Goal: Ask a question

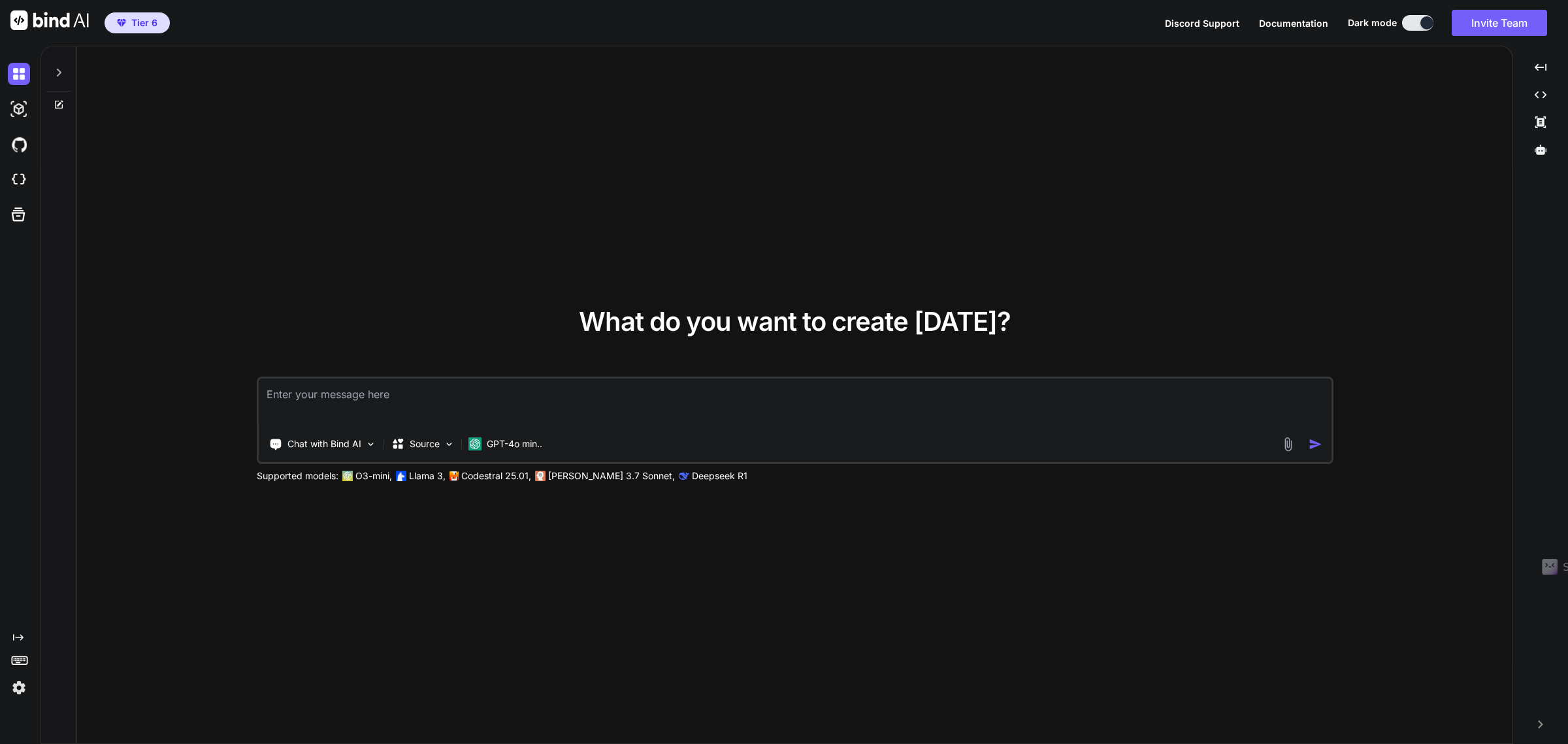
type textarea "x"
click at [322, 394] on textarea at bounding box center [795, 402] width 1073 height 48
click at [69, 75] on div at bounding box center [59, 69] width 25 height 45
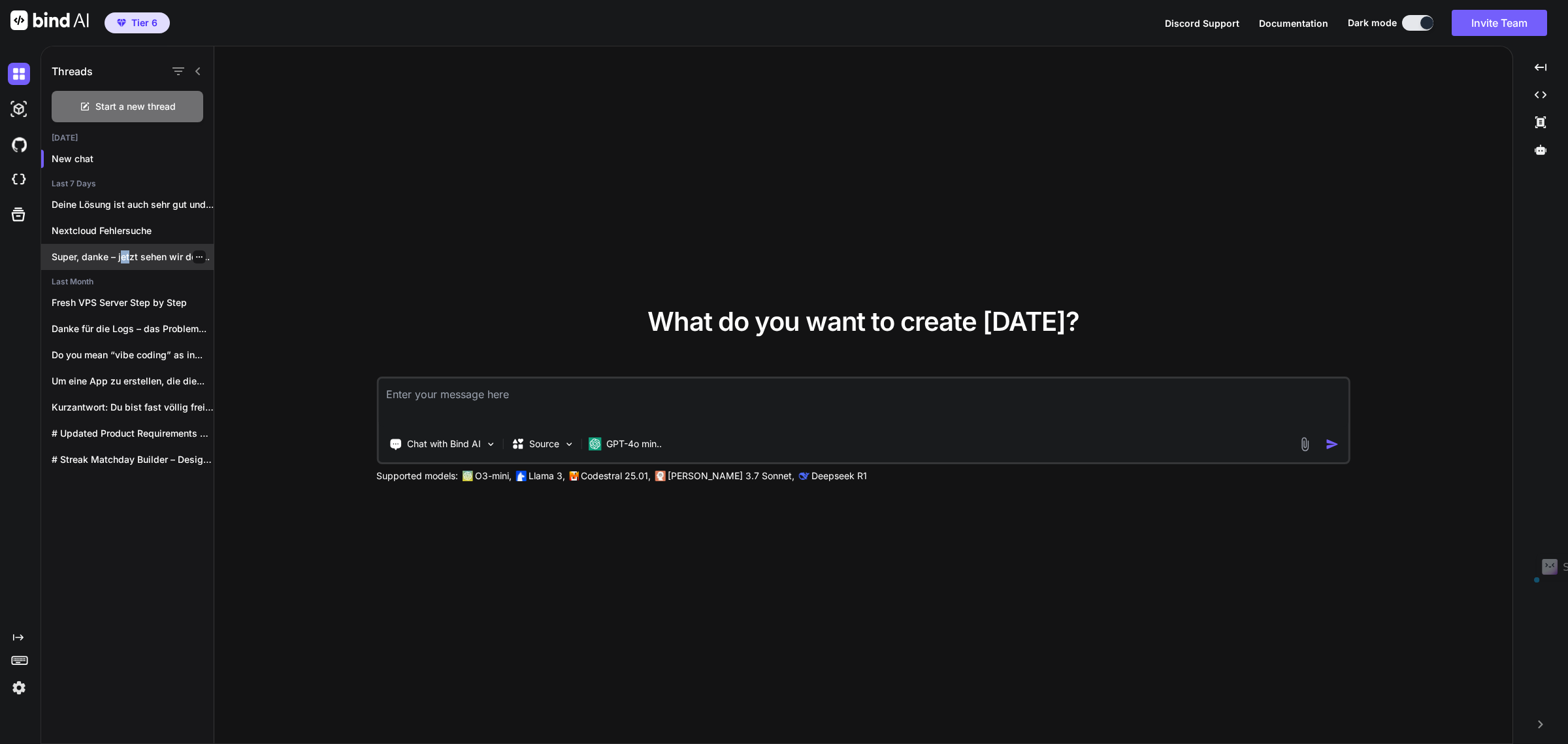
drag, startPoint x: 122, startPoint y: 255, endPoint x: 128, endPoint y: 252, distance: 6.7
click at [128, 252] on p "Super, danke – jetzt sehen wir den..." at bounding box center [133, 256] width 162 height 13
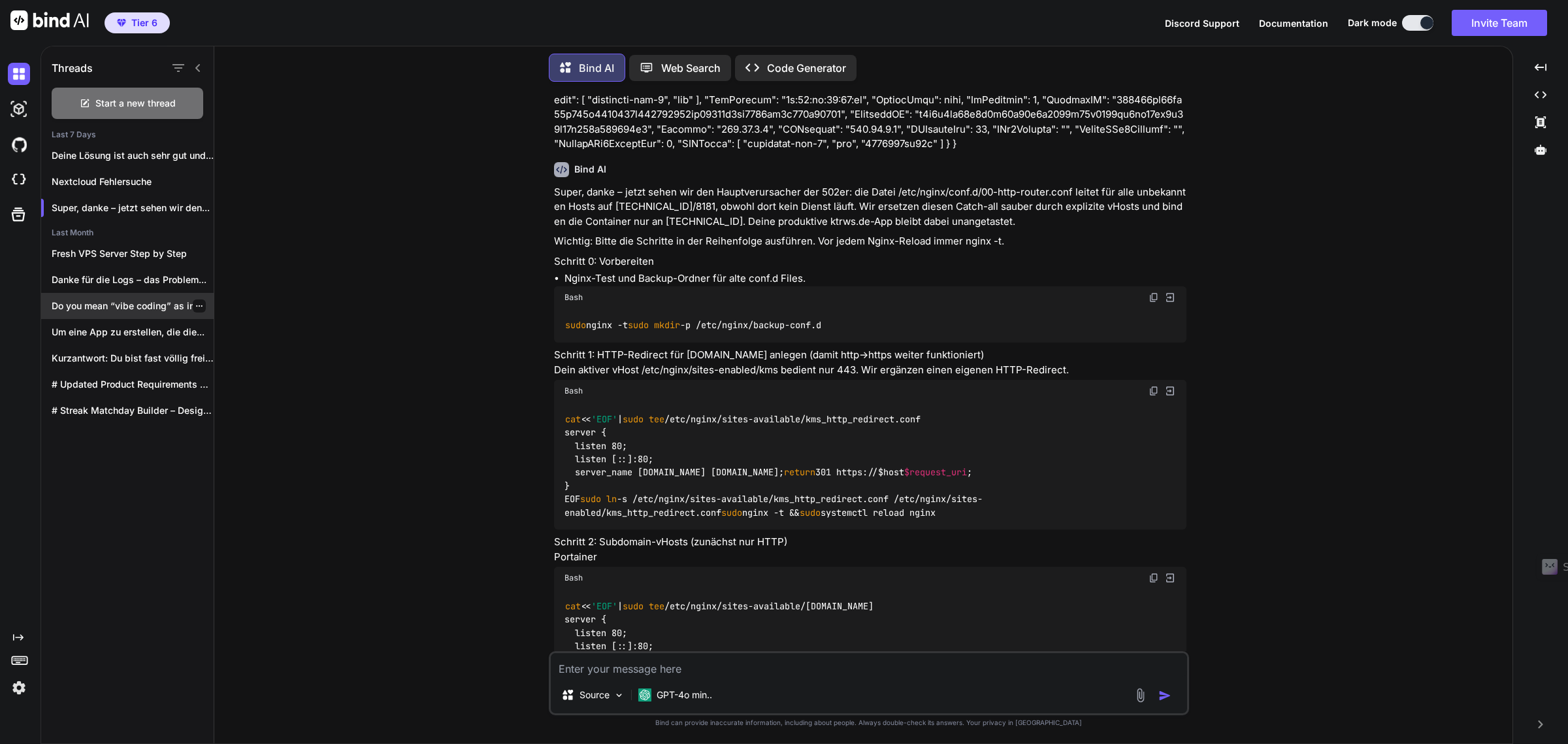
scroll to position [12400, 0]
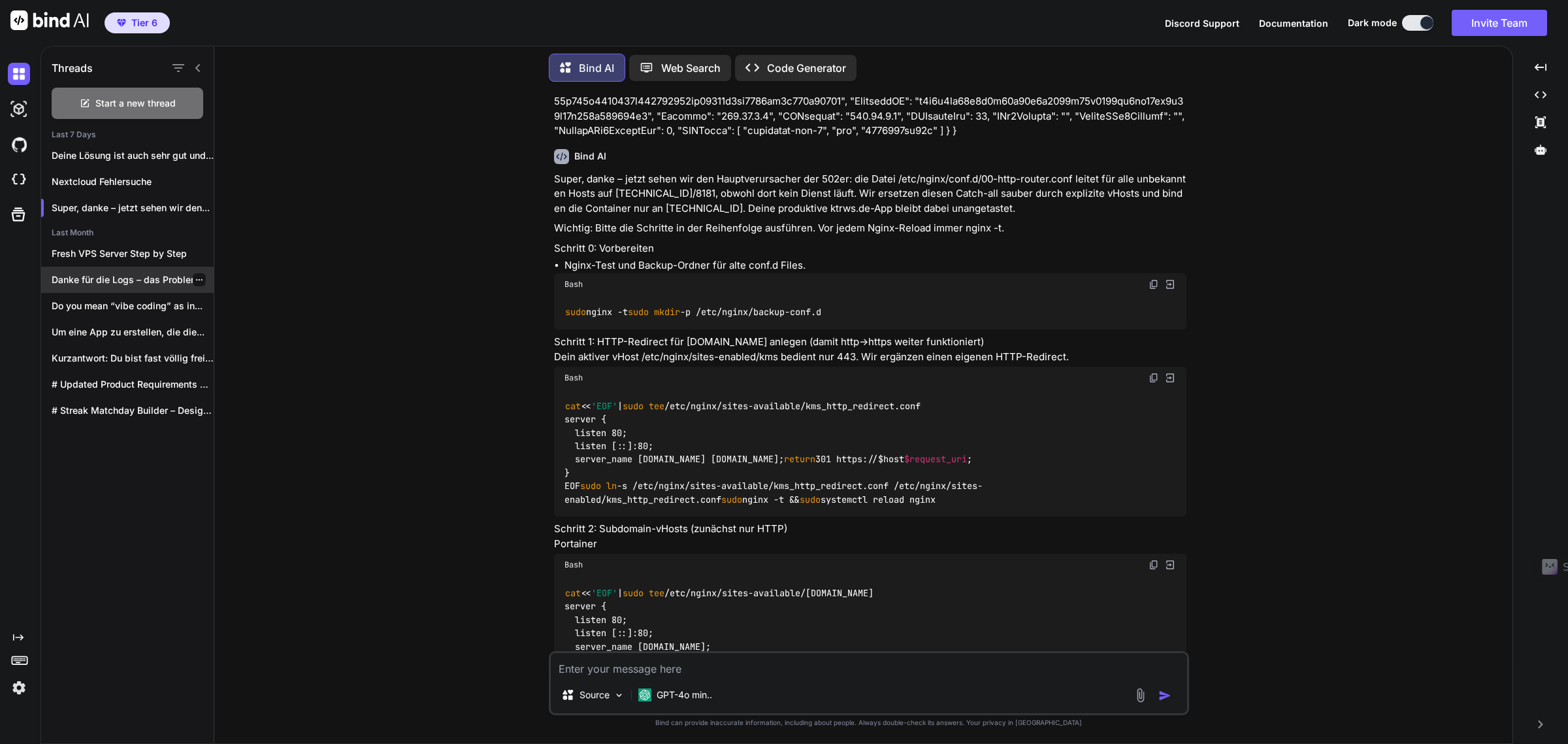
click at [99, 273] on p "Danke für die Logs – das Problem..." at bounding box center [133, 279] width 162 height 13
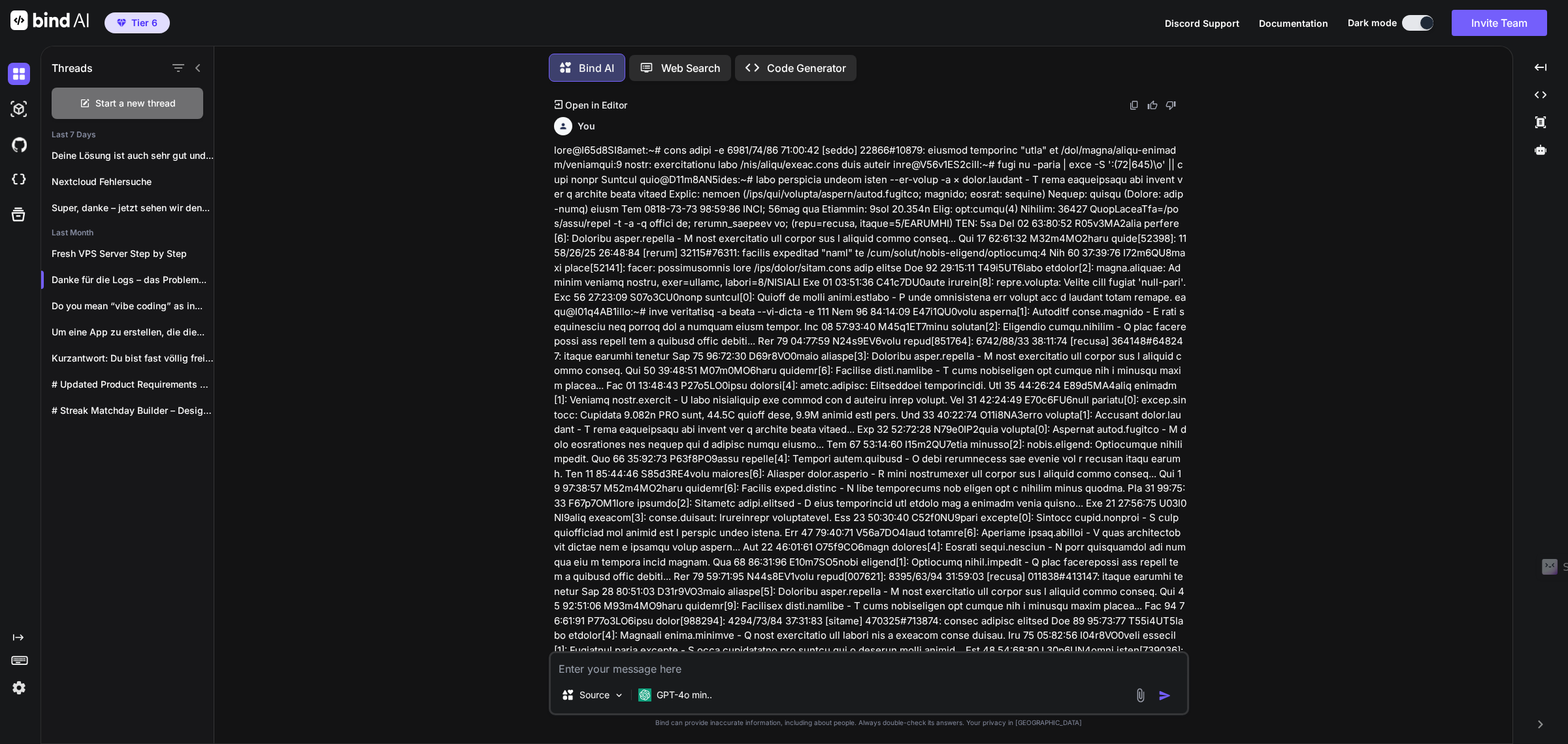
scroll to position [2187, 0]
click at [629, 664] on textarea at bounding box center [868, 665] width 636 height 24
type textarea "Wie ändere ich das Passwort eines users? SSH command"
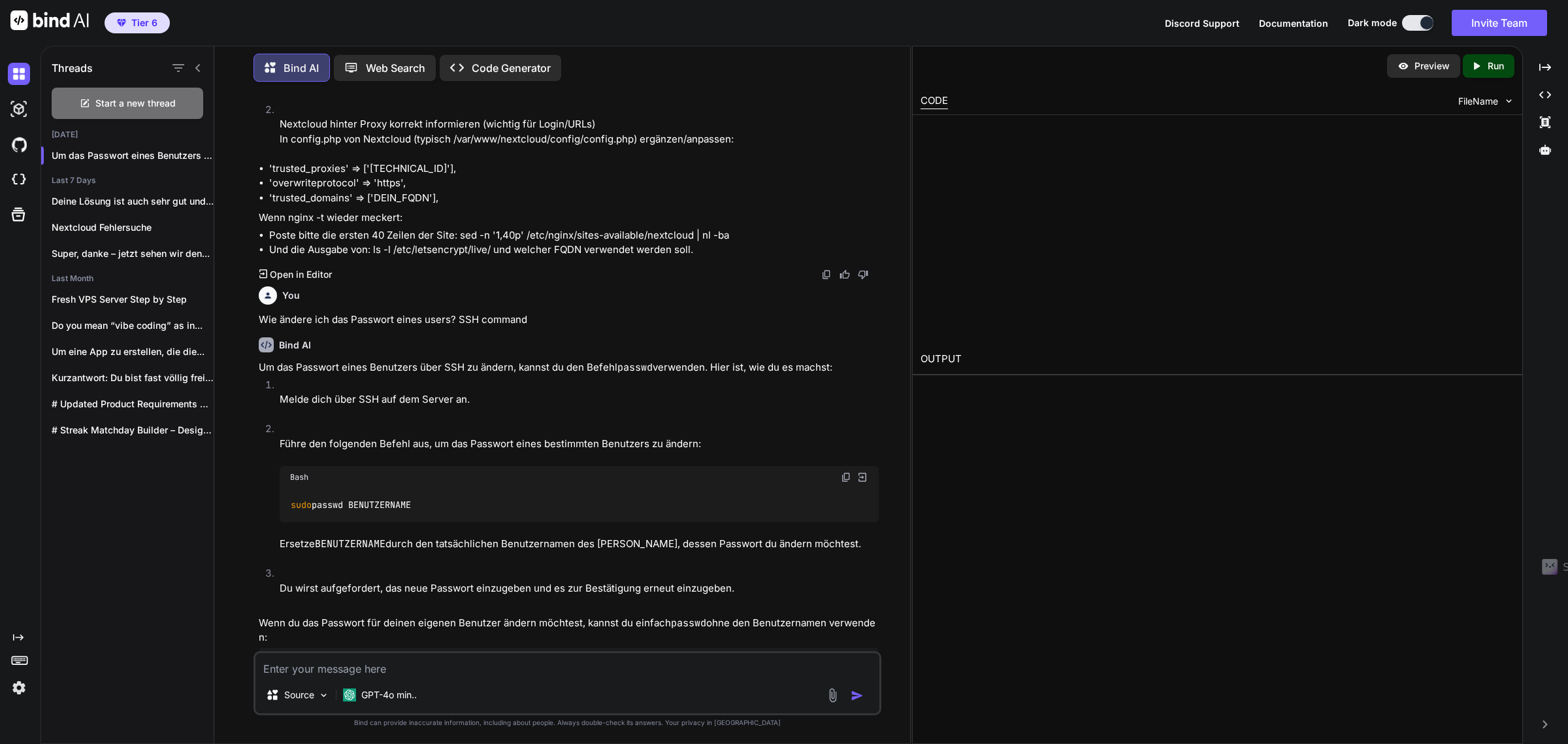
scroll to position [4911, 0]
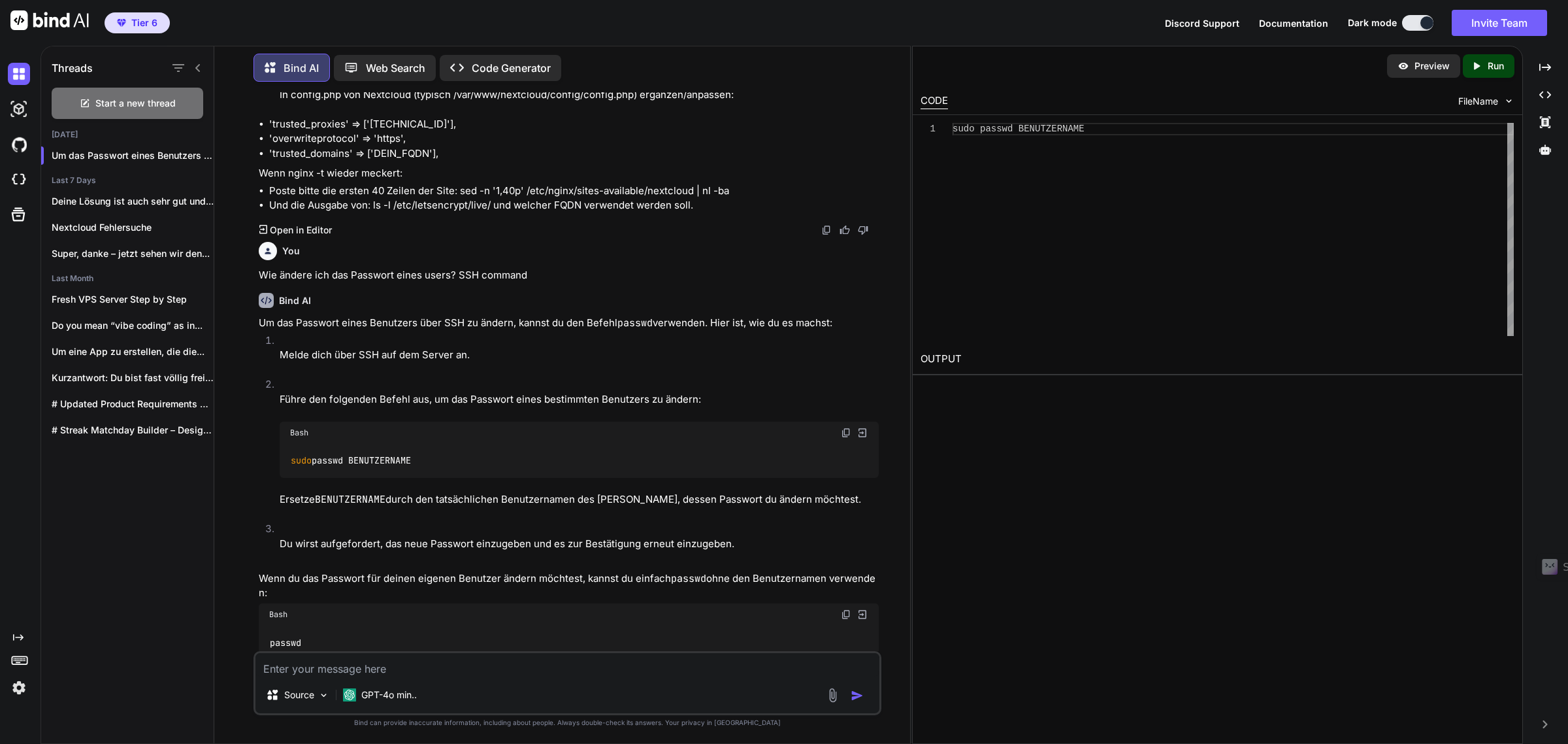
click at [845, 432] on img at bounding box center [846, 432] width 11 height 11
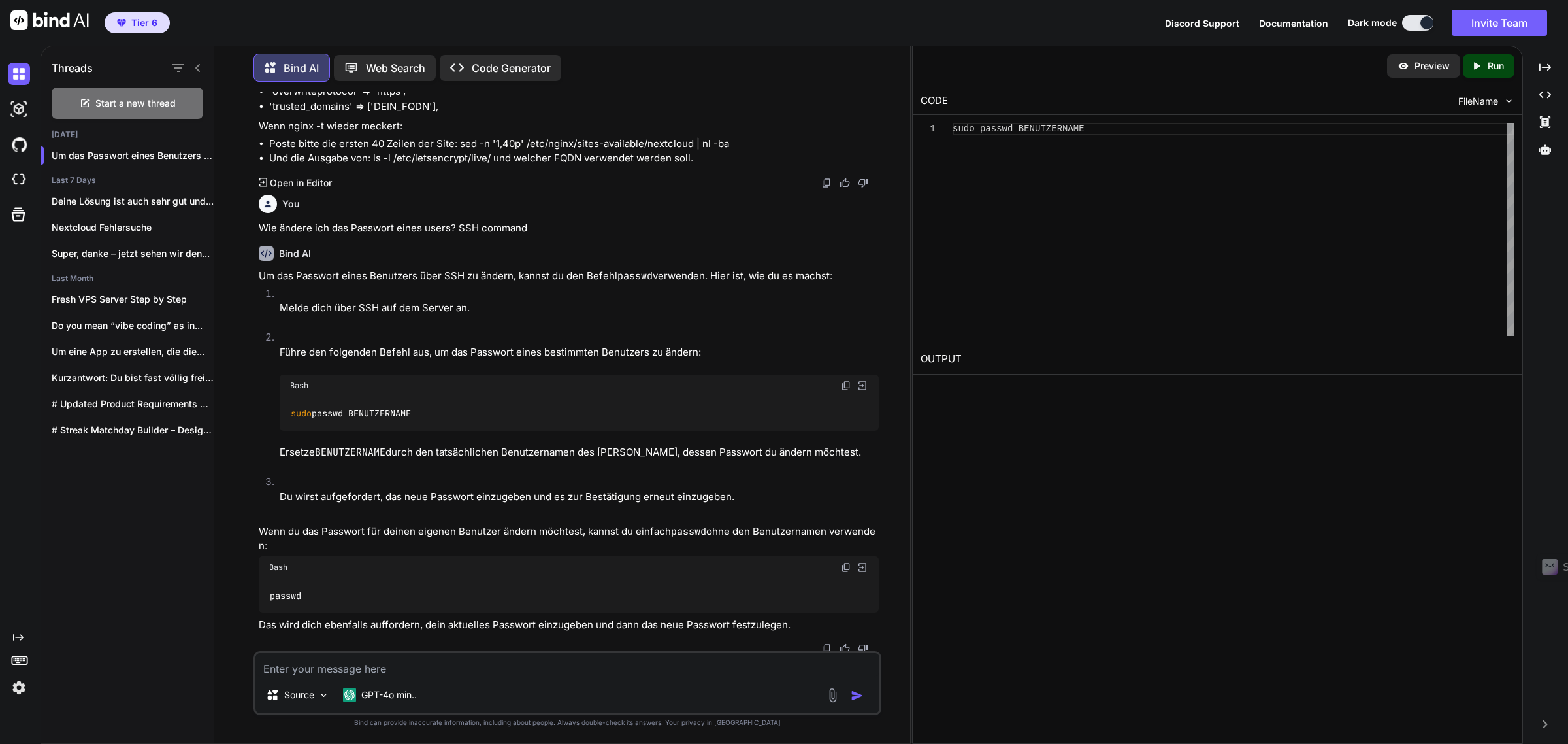
click at [414, 671] on textarea at bounding box center [568, 665] width 625 height 24
paste textarea "loremi do sitametc adipi: elits /doe/tem/incididunt/utlaboreetdolo/mag-aliq/eni…"
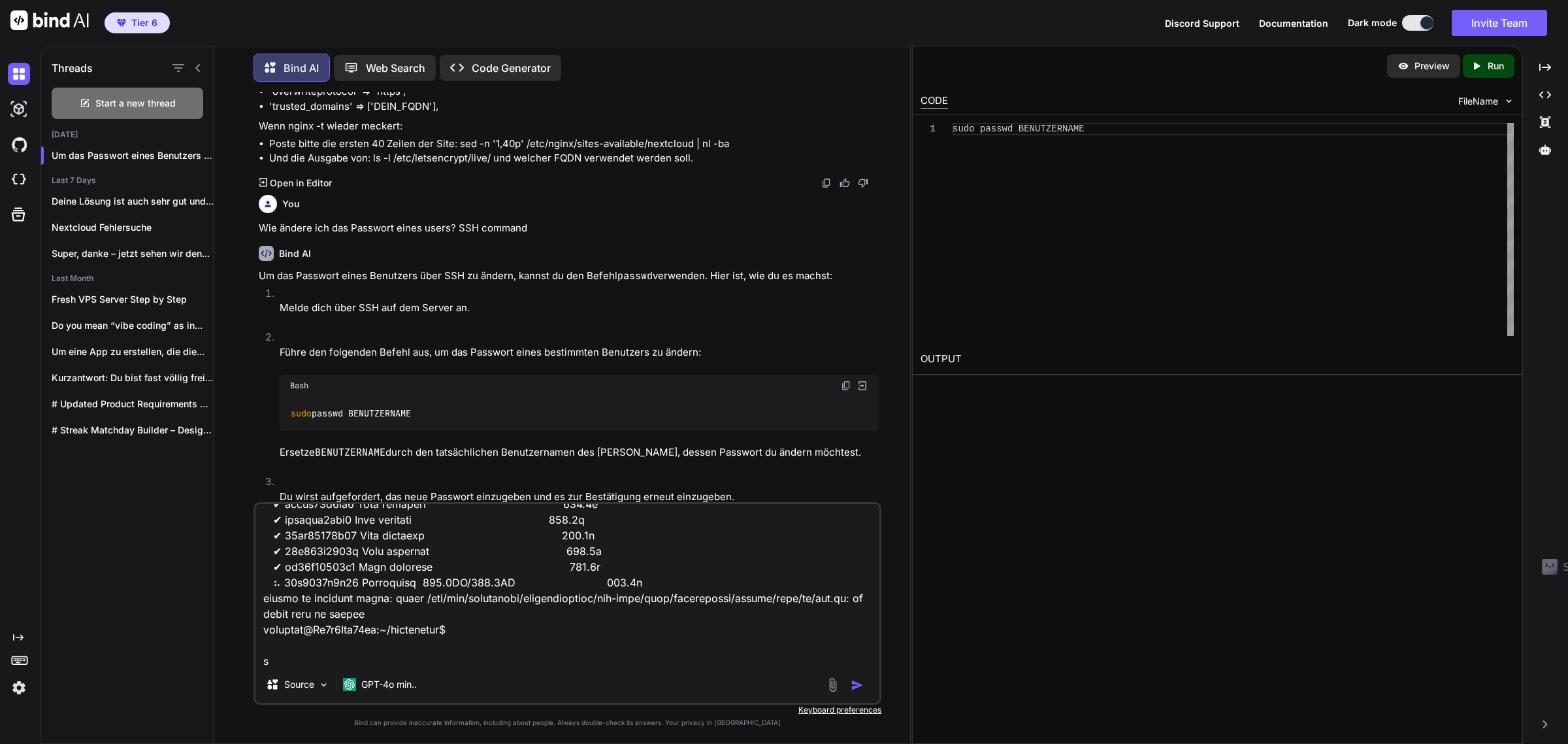
scroll to position [126, 0]
drag, startPoint x: 282, startPoint y: 577, endPoint x: 358, endPoint y: 578, distance: 76.0
click at [358, 578] on textarea at bounding box center [568, 585] width 625 height 162
click at [407, 656] on textarea at bounding box center [568, 585] width 625 height 162
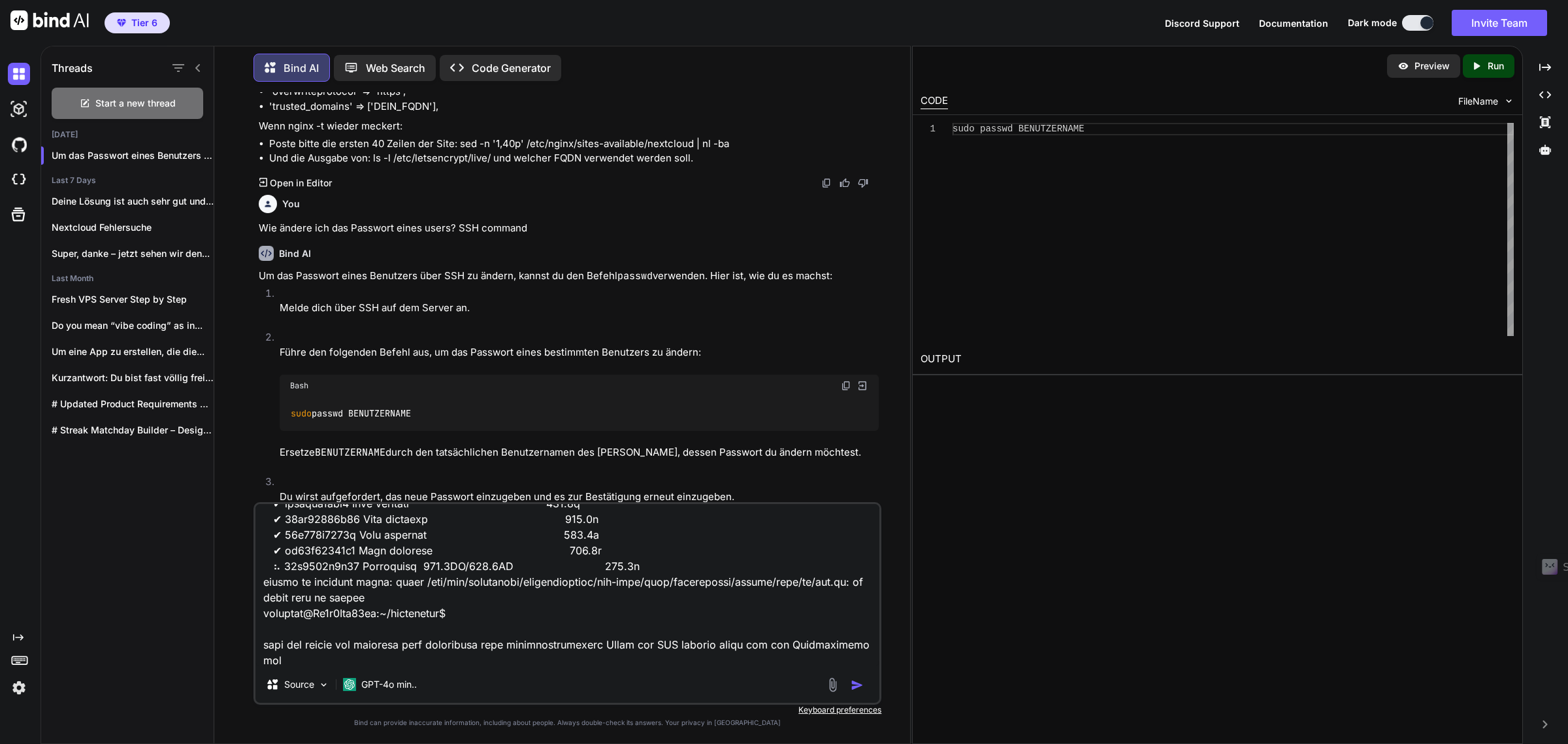
scroll to position [142, 0]
type textarea "loremi do sitametc adipi: elits /doe/tem/incididunt/utlaboreetdolo/mag-aliq/eni…"
click at [358, 687] on div "GPT-4o min.." at bounding box center [380, 684] width 74 height 13
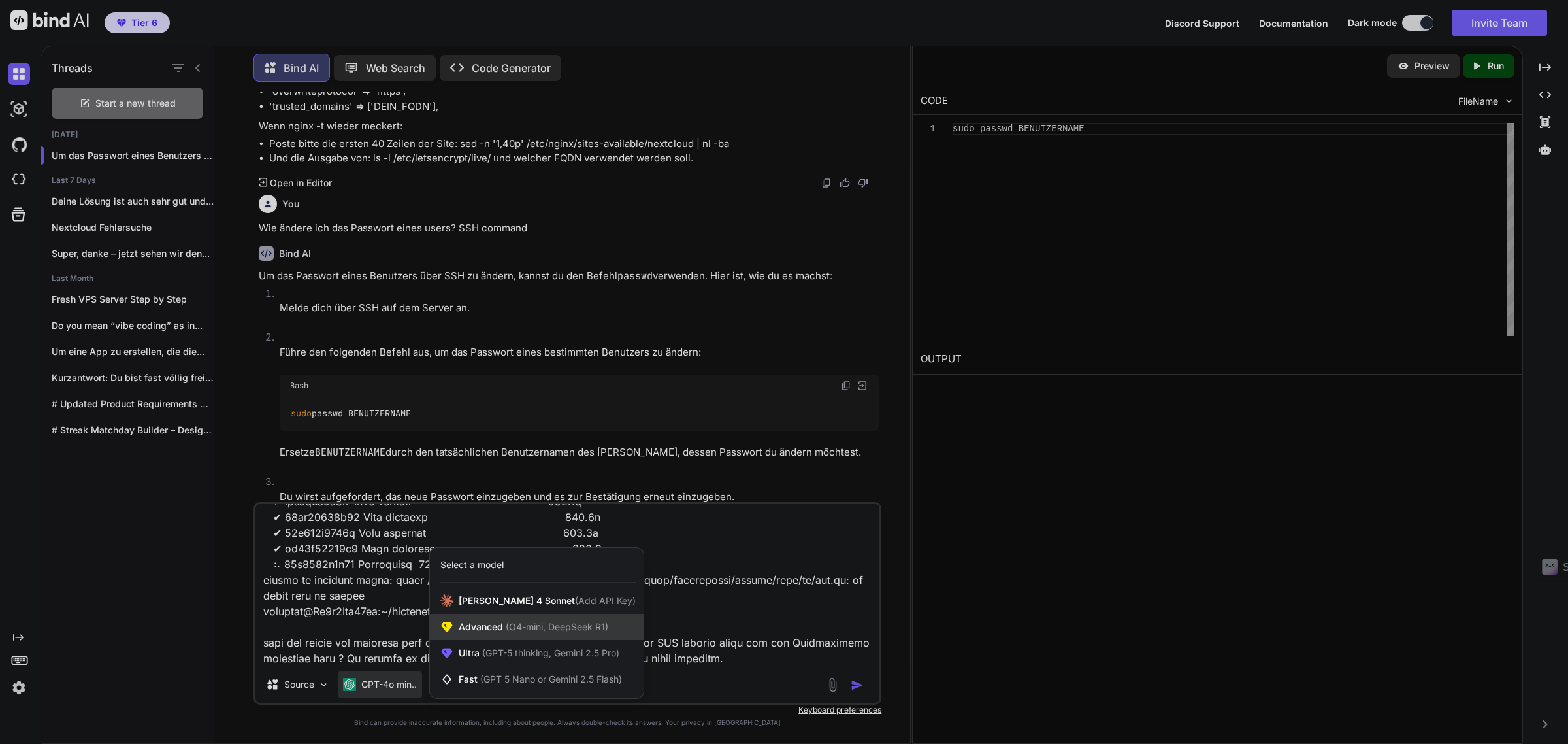
click at [524, 636] on div "Advanced (O4-mini, DeepSeek R1)" at bounding box center [536, 627] width 214 height 26
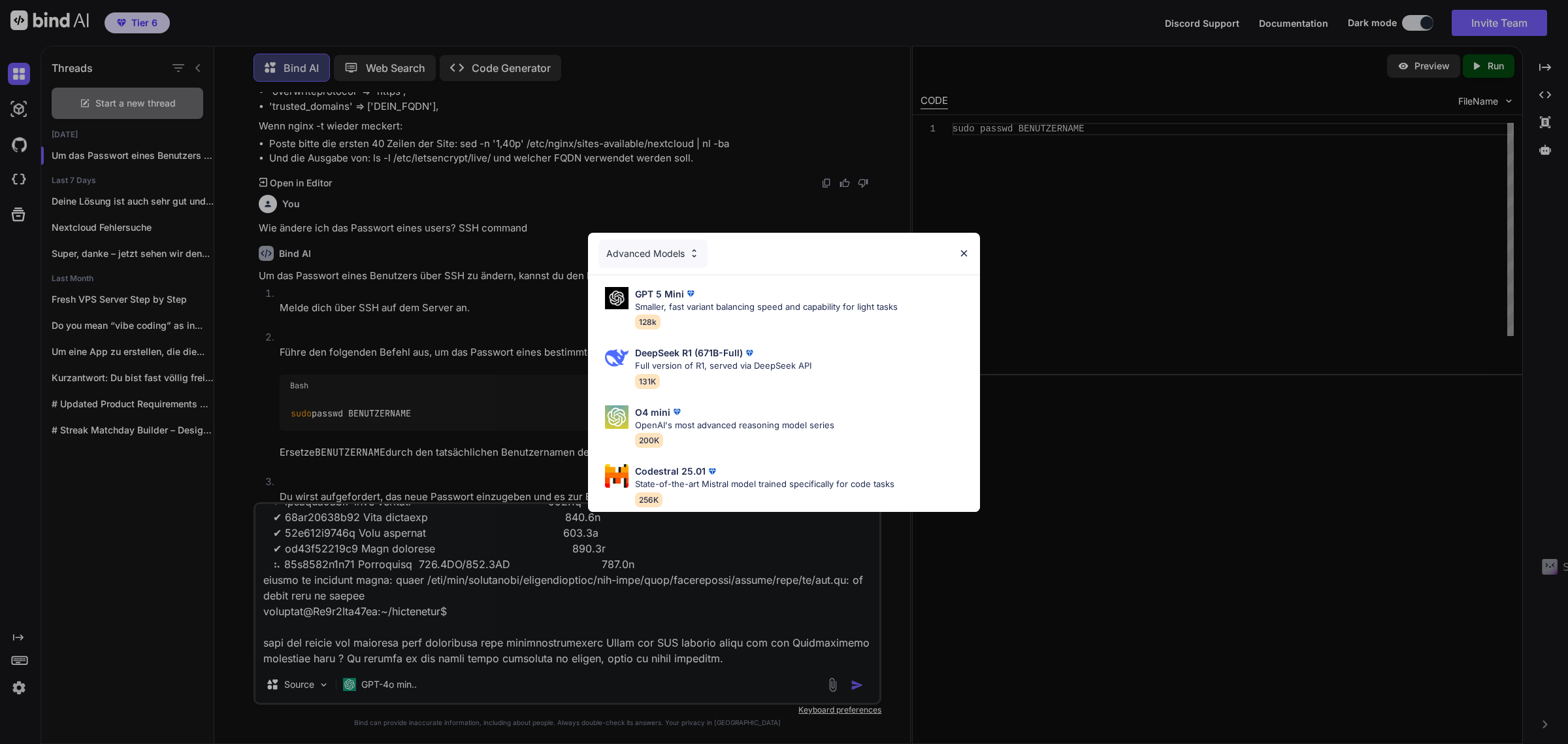
click at [546, 671] on div "Advanced Models GPT 5 Mini Smaller, fast variant balancing speed and capability…" at bounding box center [784, 372] width 1568 height 744
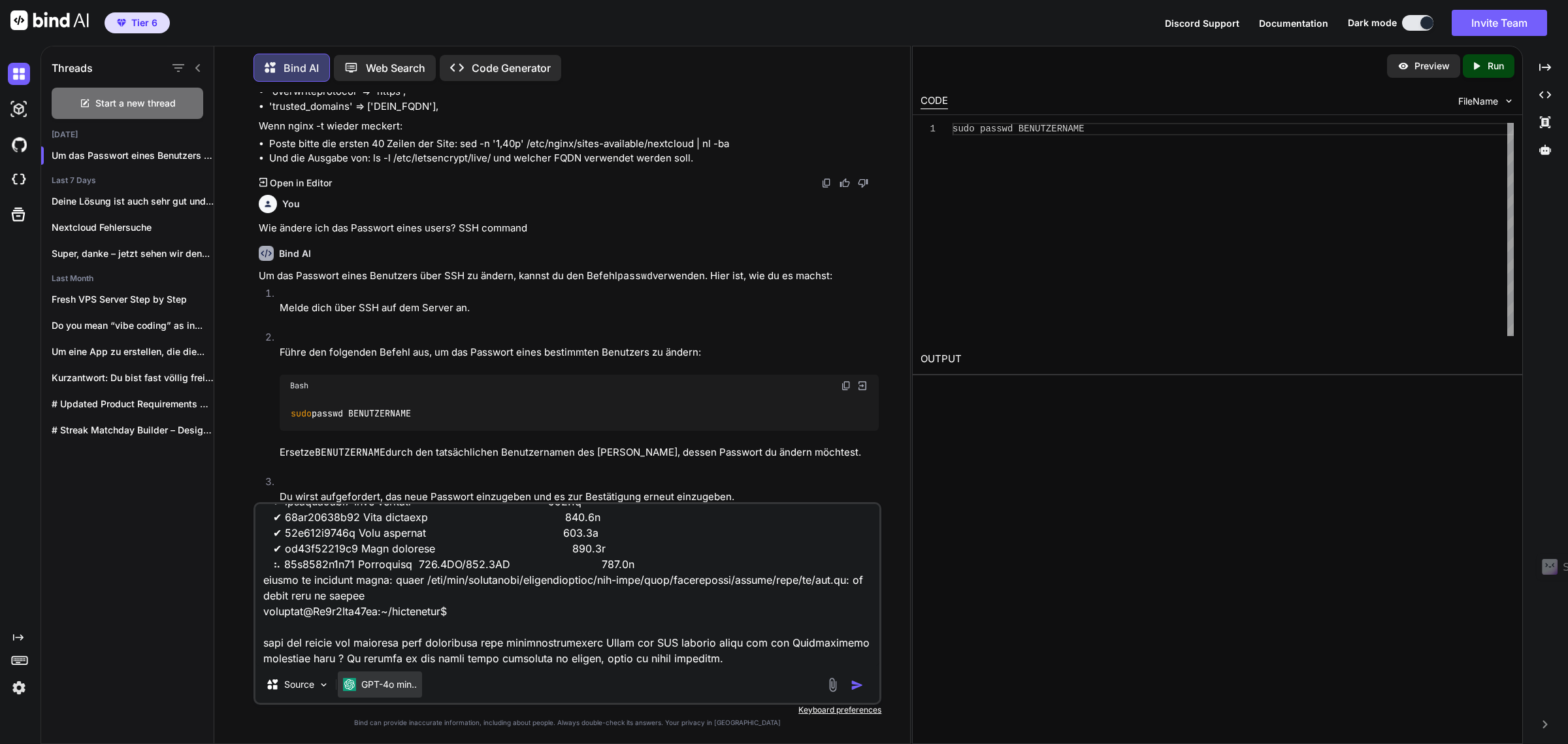
click at [408, 681] on p "GPT-4o min.." at bounding box center [388, 684] width 55 height 13
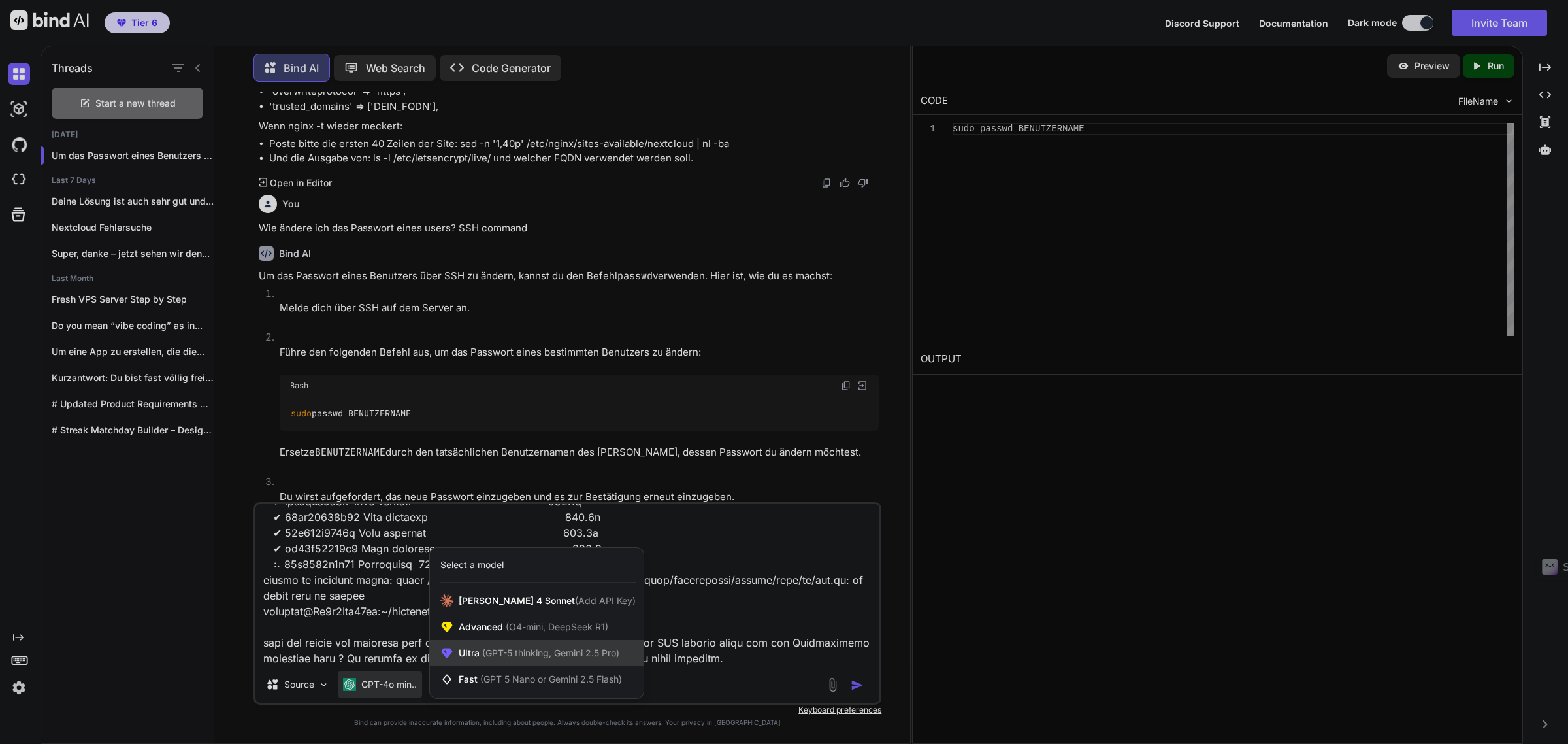
click at [510, 648] on span "(GPT-5 thinking, Gemini 2.5 Pro)" at bounding box center [549, 652] width 140 height 11
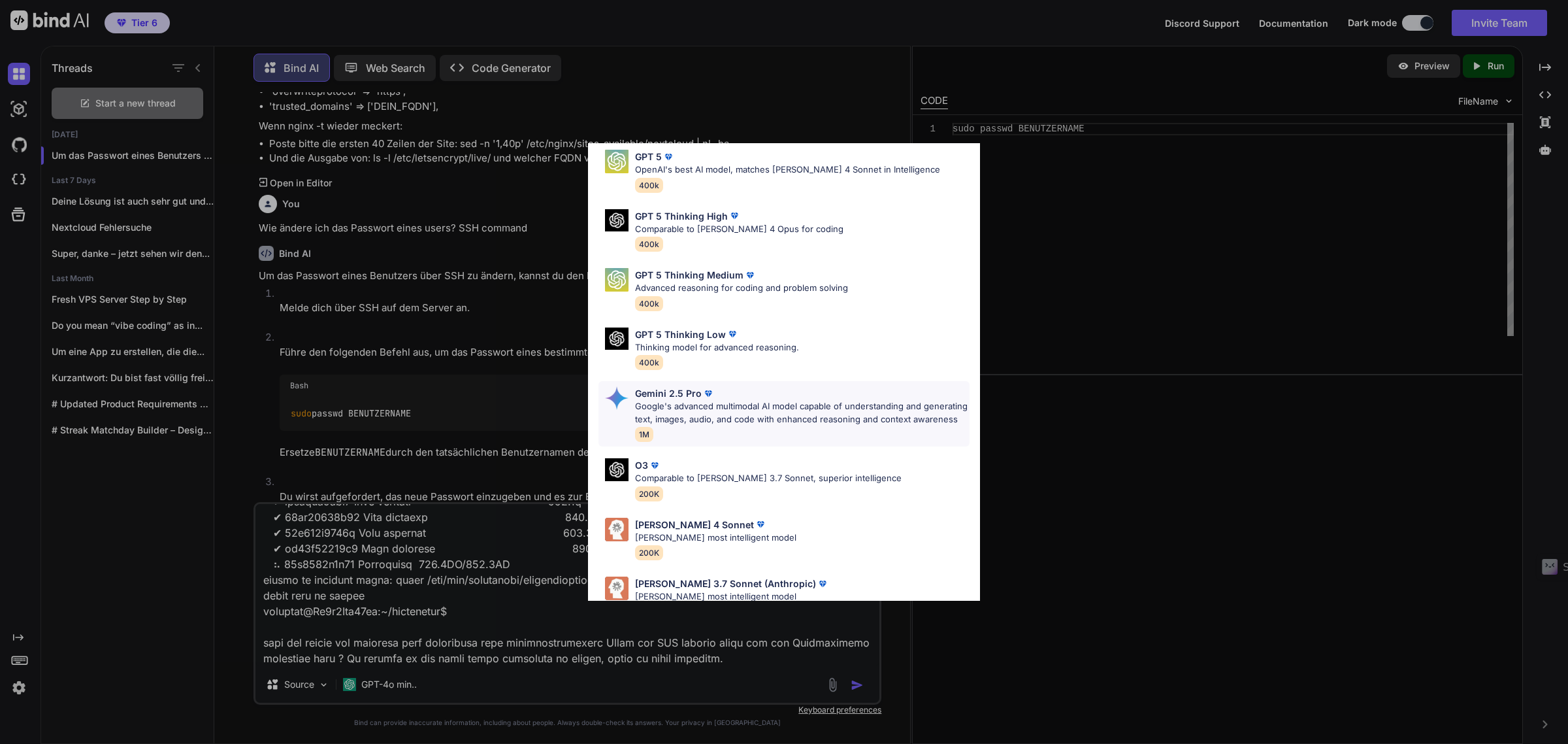
scroll to position [95, 0]
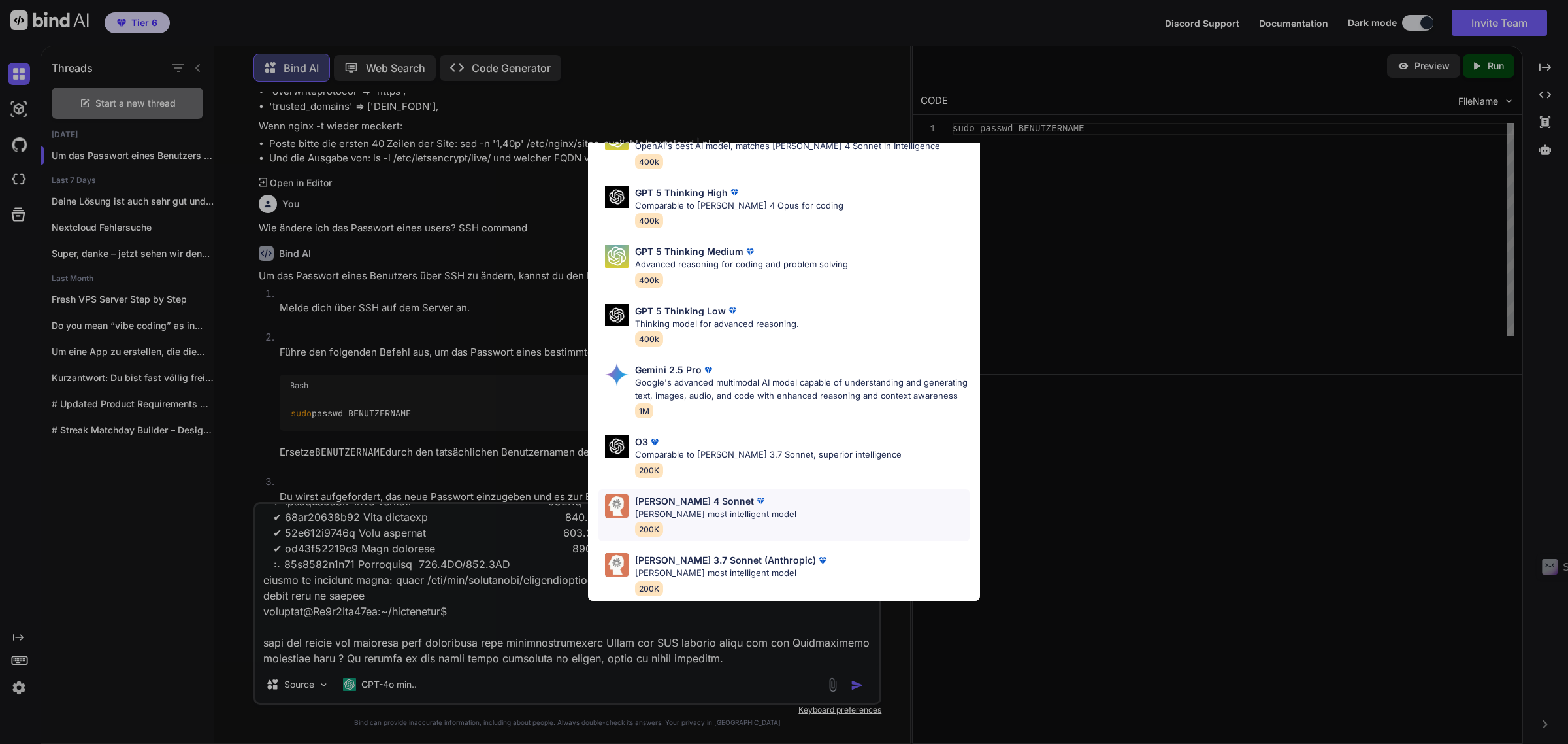
click at [680, 494] on p "[PERSON_NAME] 4 Sonnet" at bounding box center [694, 501] width 119 height 14
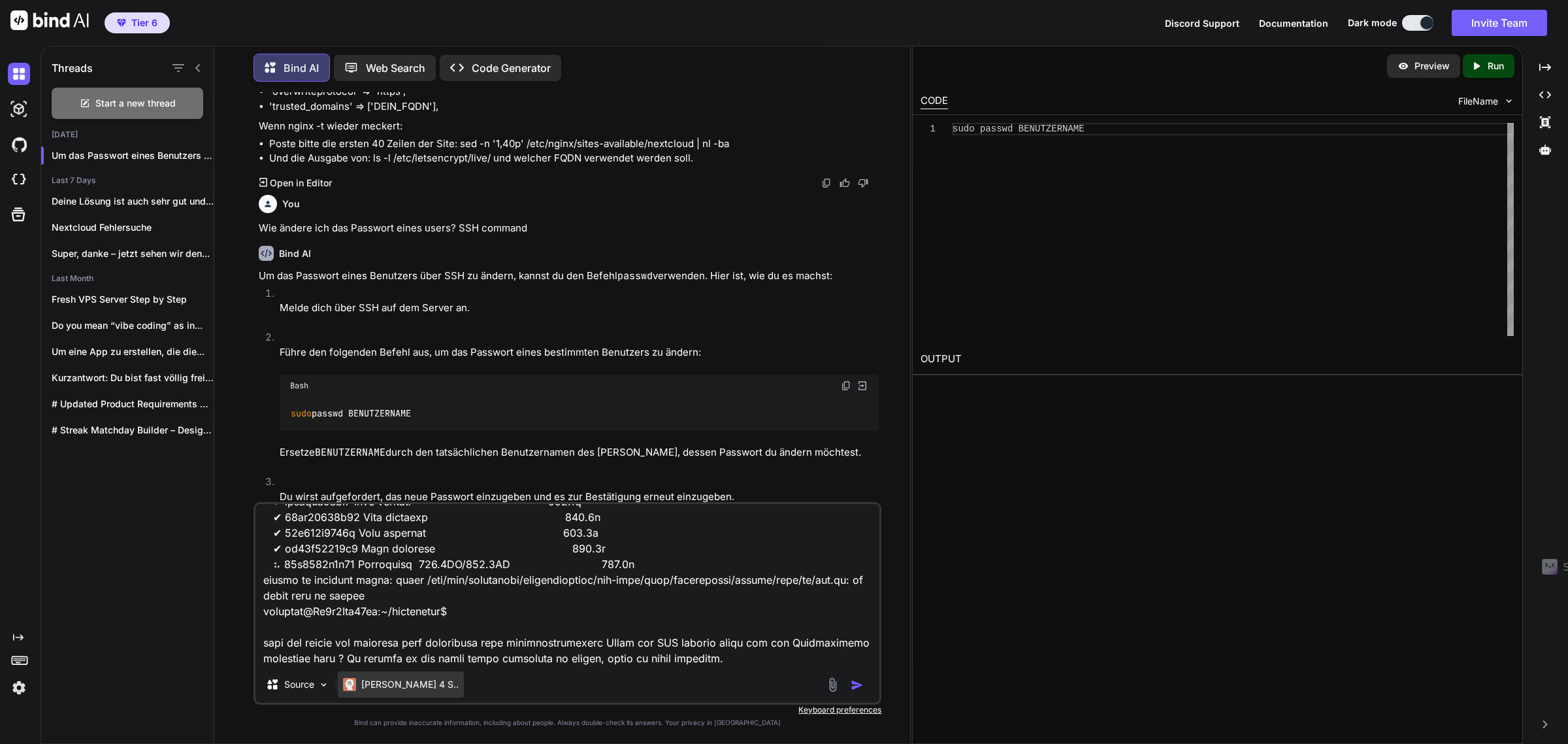
click at [396, 683] on p "[PERSON_NAME] 4 S.." at bounding box center [409, 684] width 98 height 13
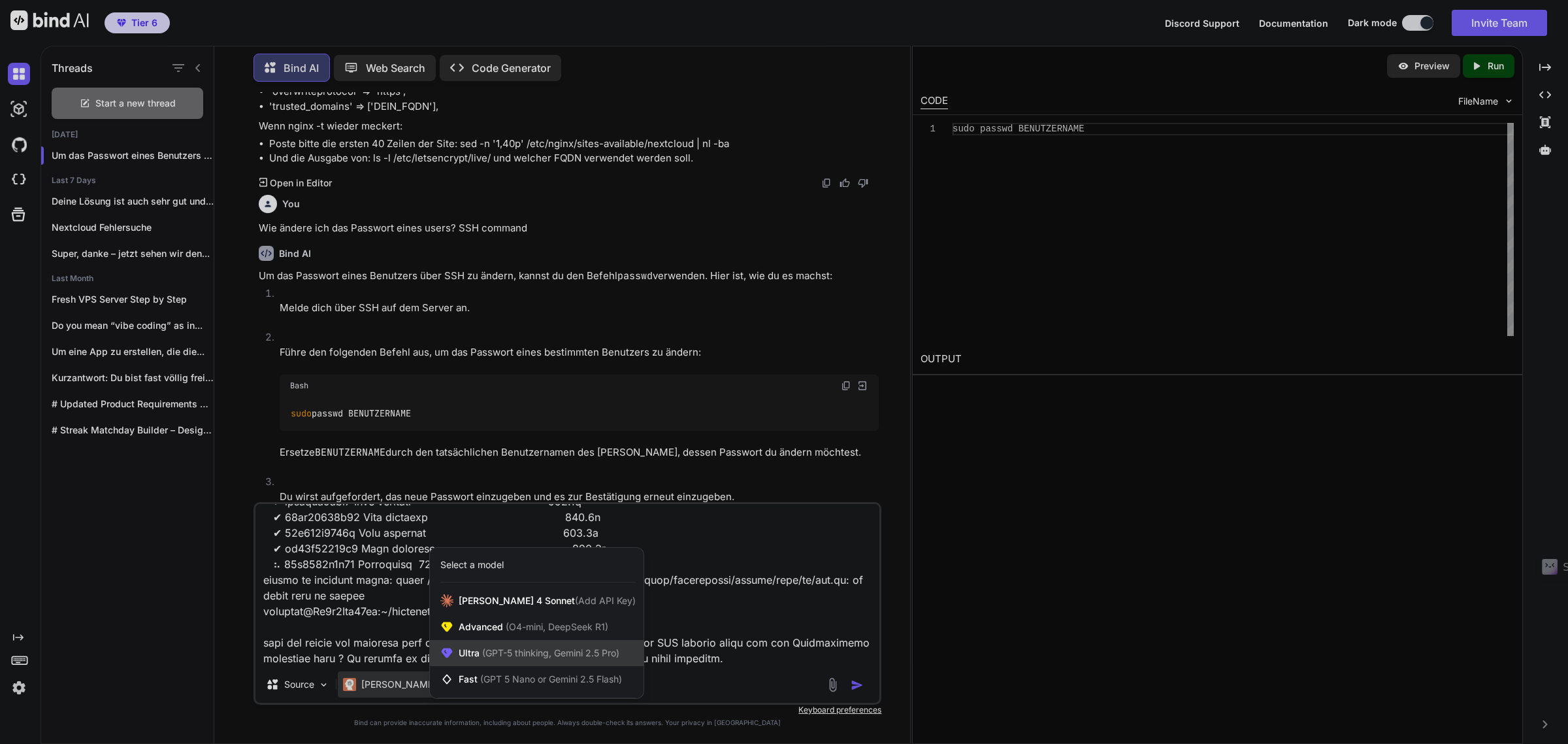
click at [557, 657] on span "(GPT-5 thinking, Gemini 2.5 Pro)" at bounding box center [549, 652] width 140 height 11
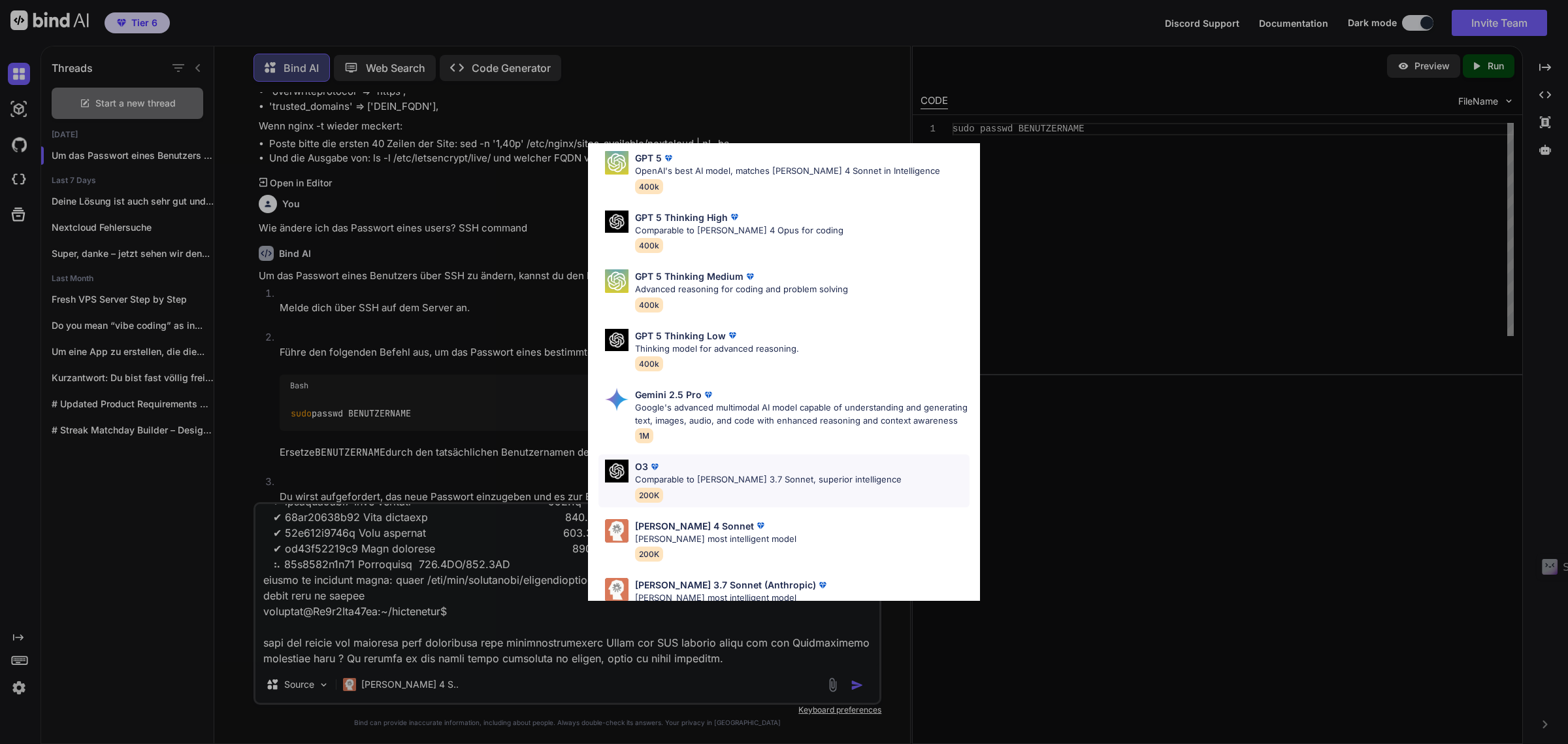
scroll to position [0, 0]
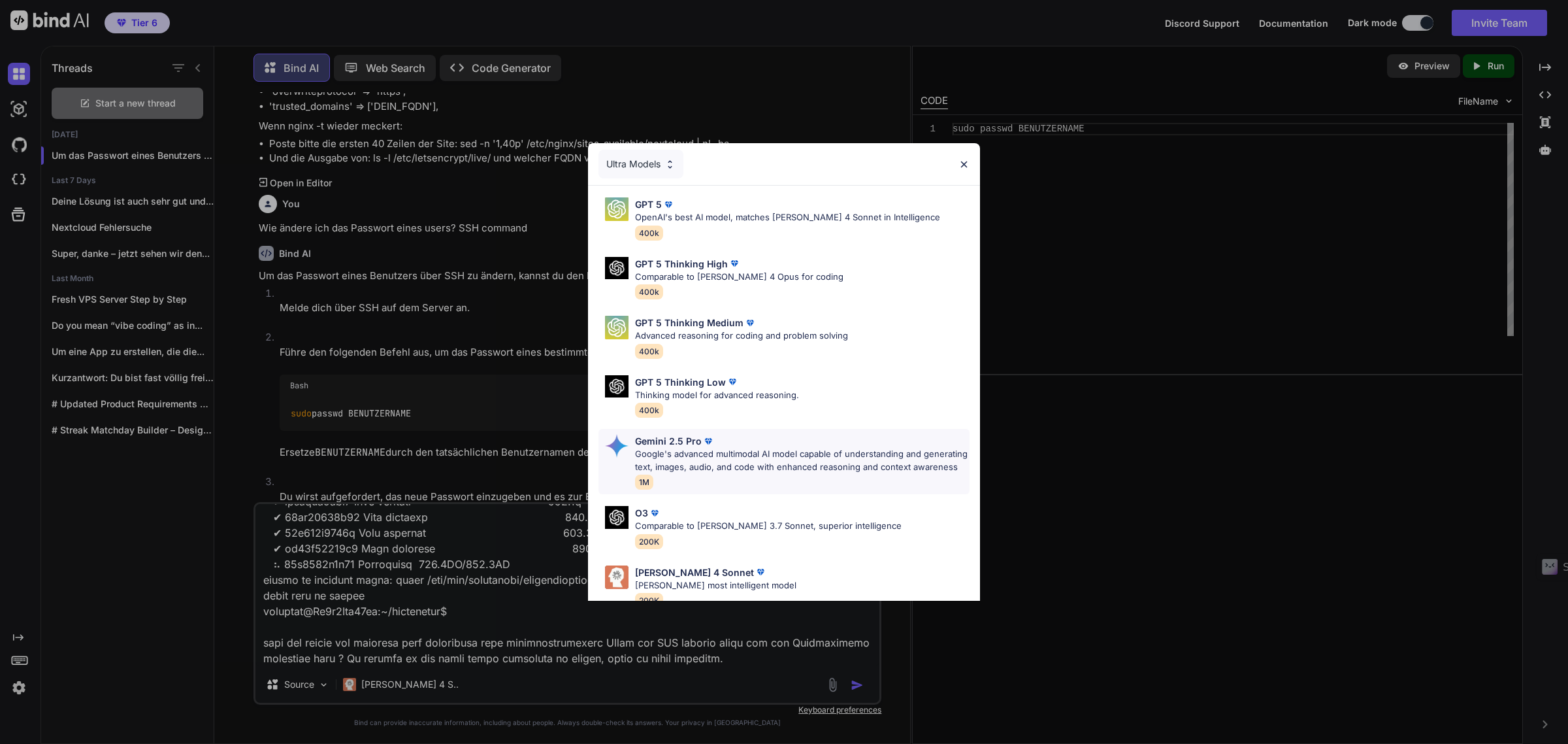
click at [726, 460] on p "Google's advanced multimodal AI model capable of understanding and generating t…" at bounding box center [802, 460] width 334 height 26
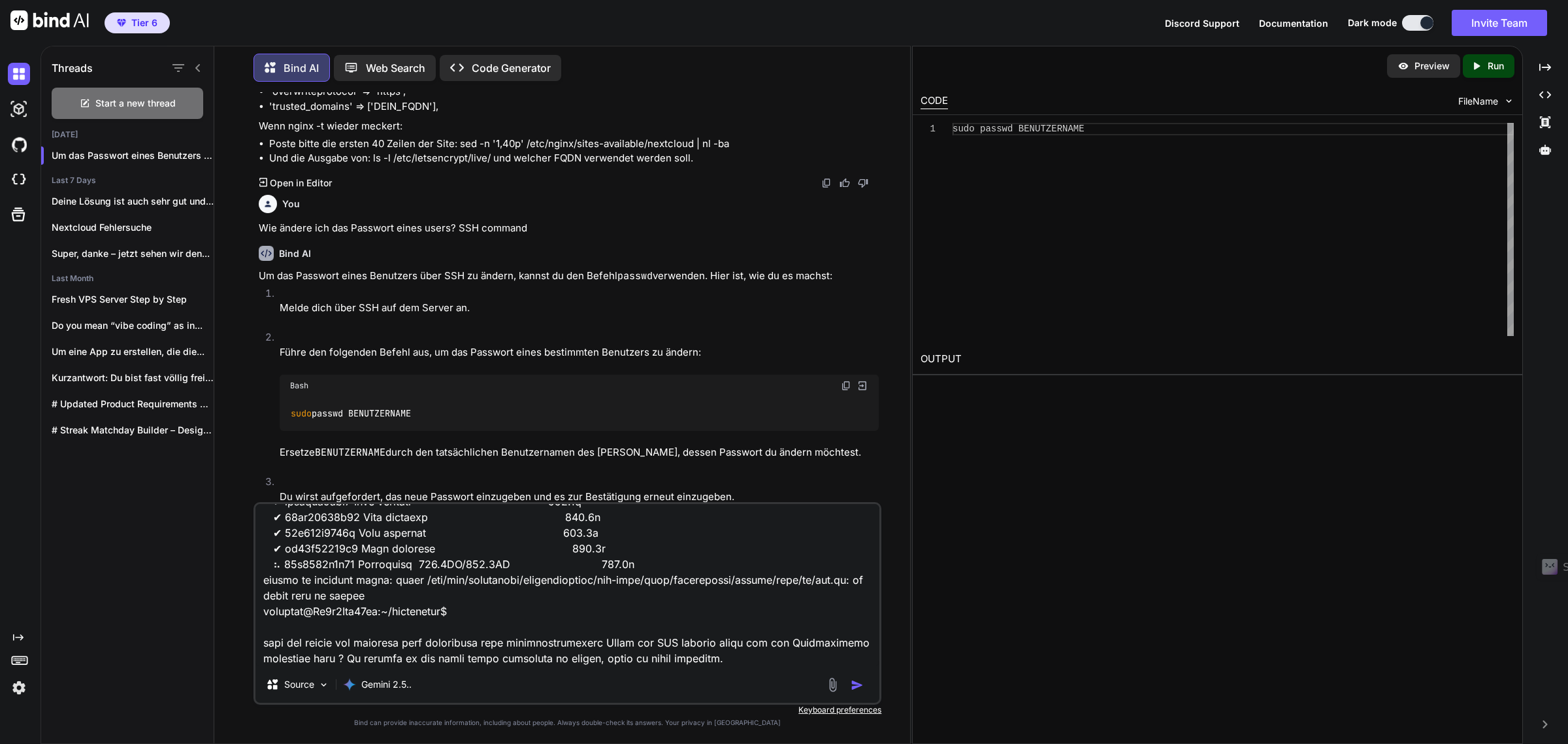
click at [859, 687] on img "button" at bounding box center [856, 685] width 13 height 13
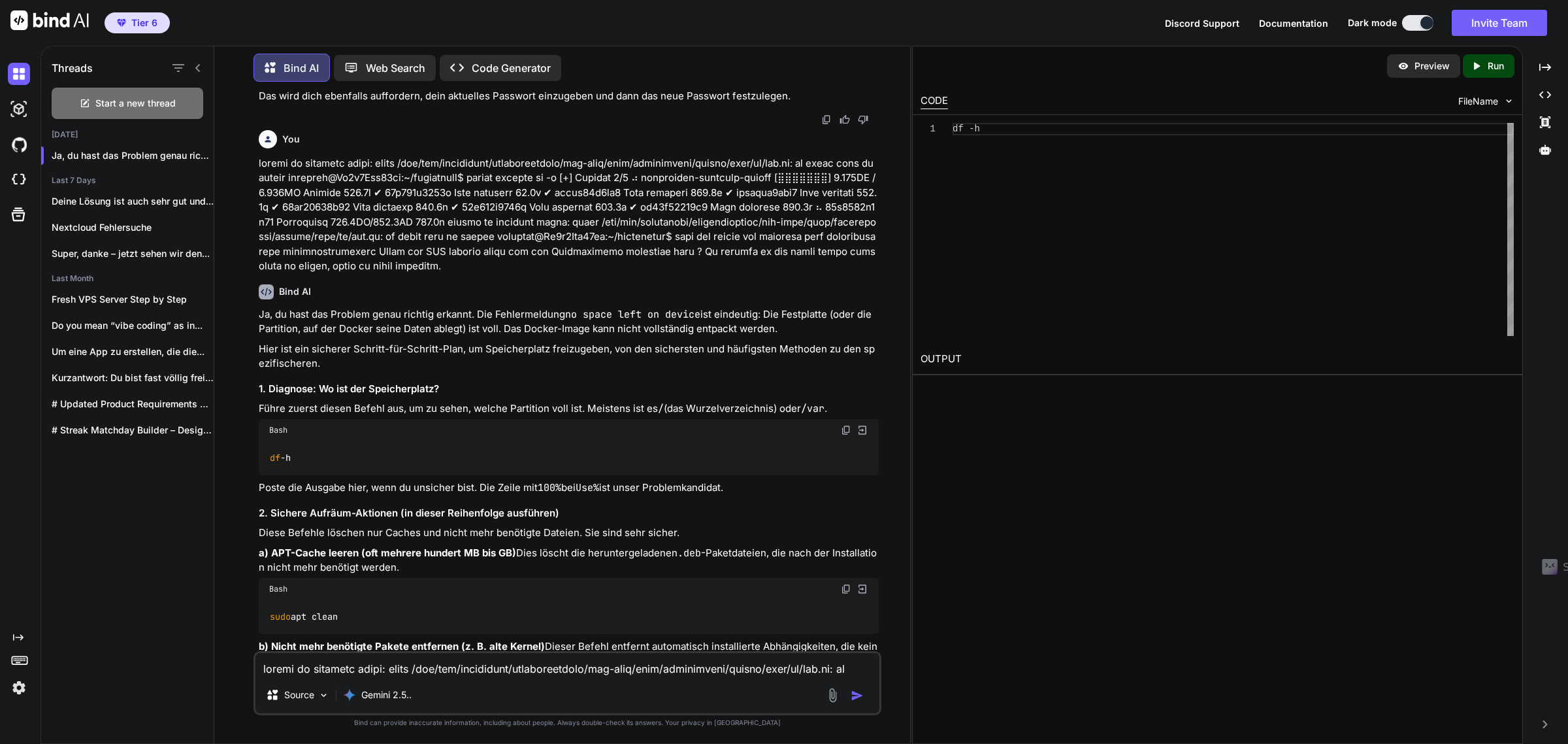
scroll to position [5609, 0]
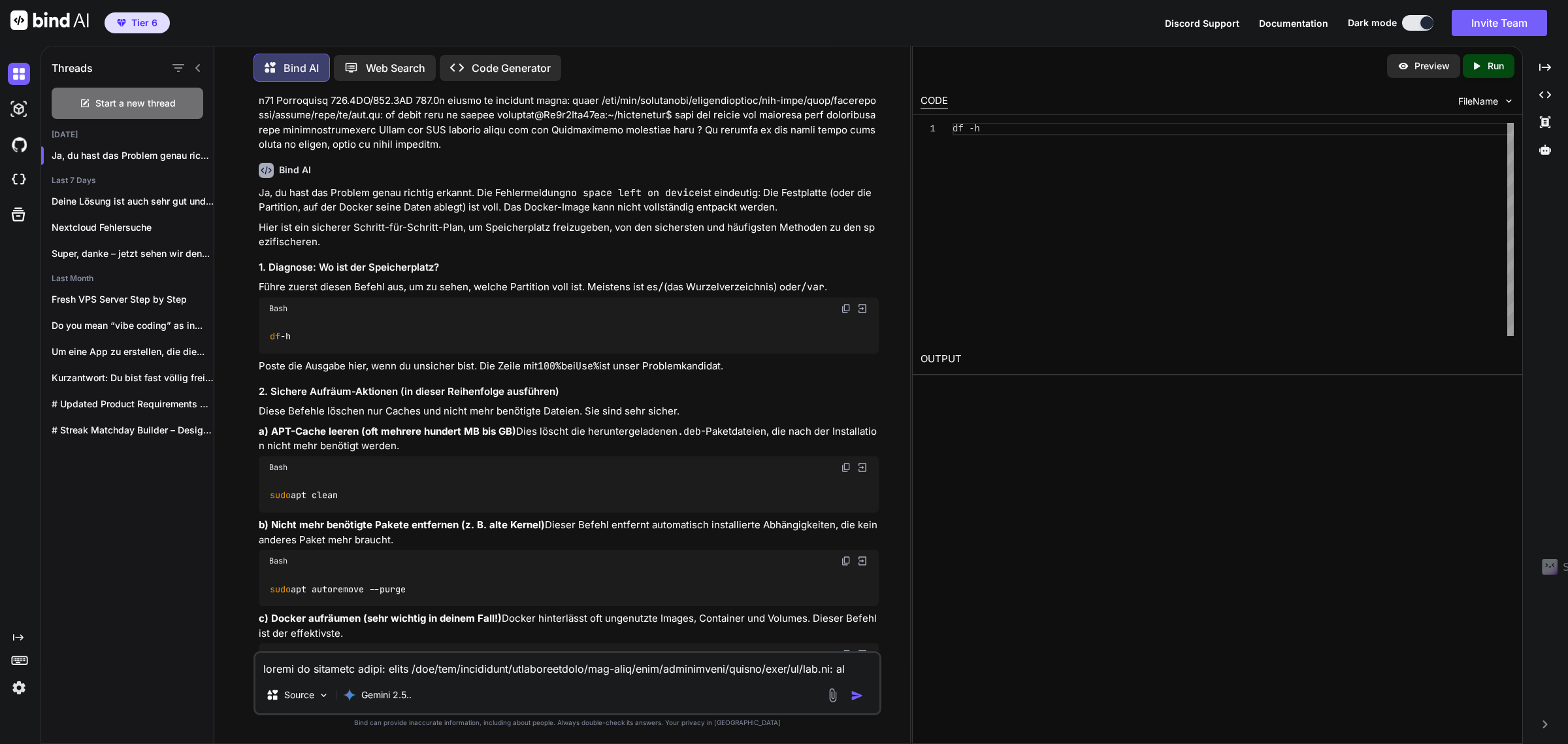
drag, startPoint x: 848, startPoint y: 560, endPoint x: 887, endPoint y: 554, distance: 39.5
click at [848, 560] on img at bounding box center [846, 561] width 11 height 11
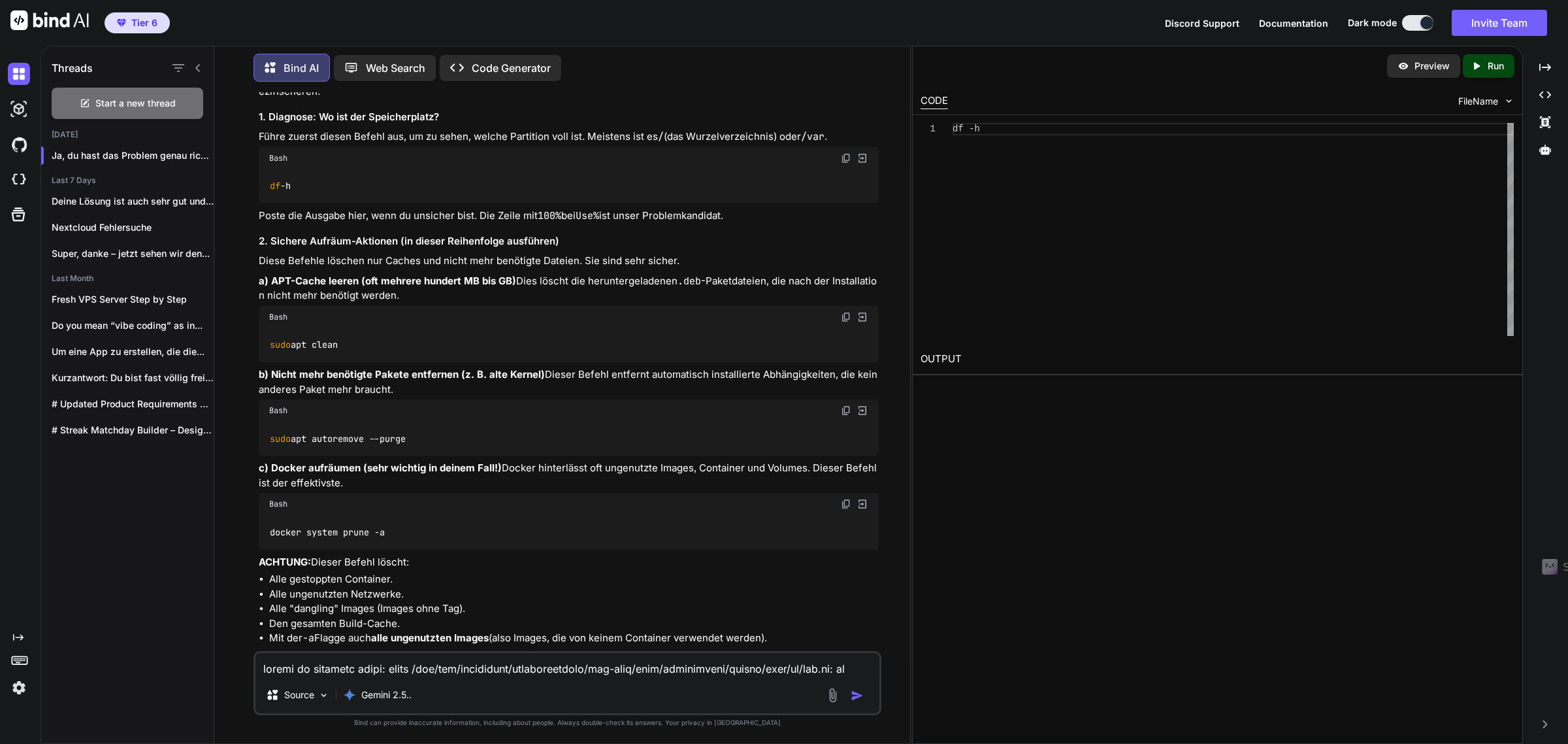
scroll to position [5772, 0]
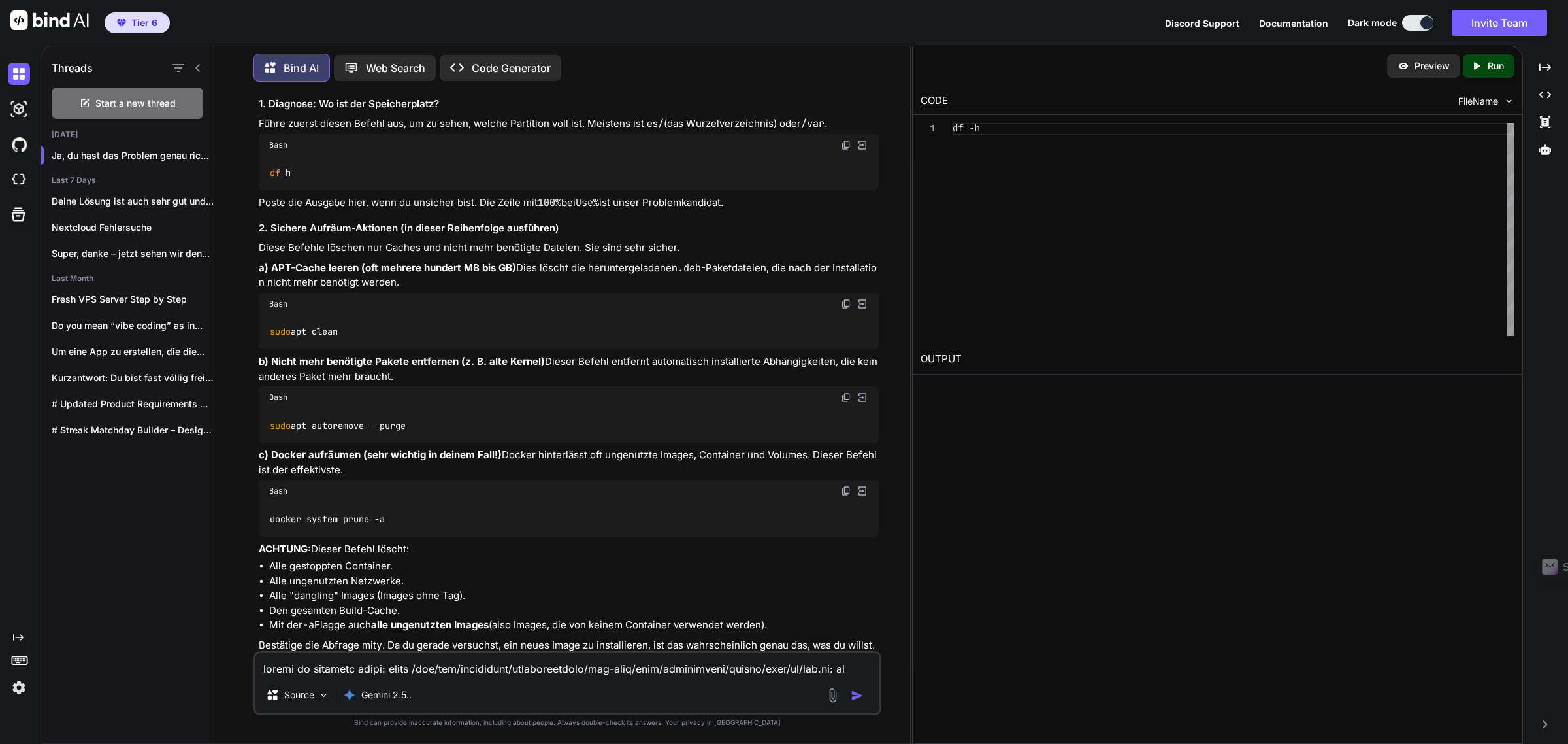
click at [846, 487] on img at bounding box center [846, 491] width 11 height 11
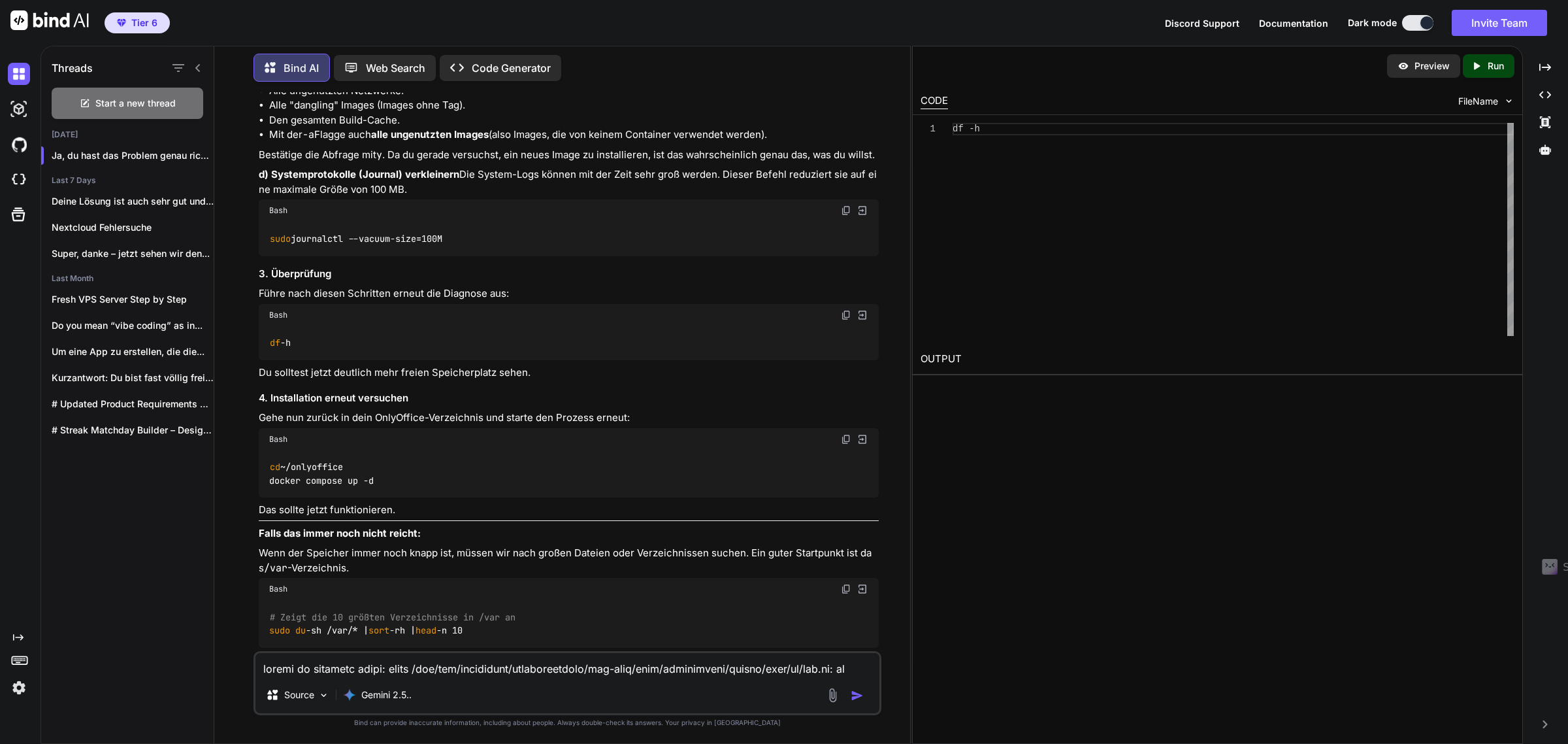
scroll to position [6312, 0]
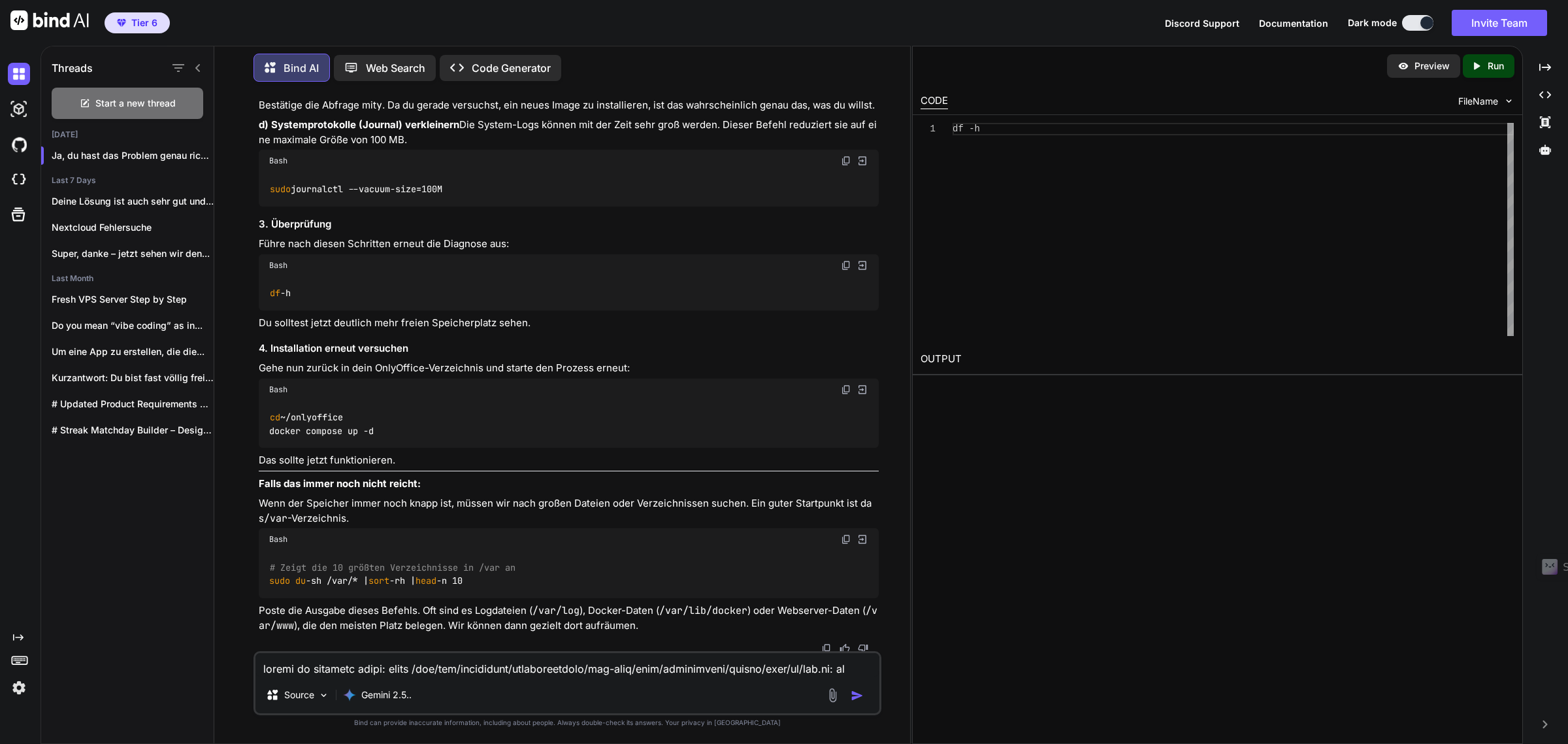
click at [458, 657] on textarea at bounding box center [568, 665] width 625 height 24
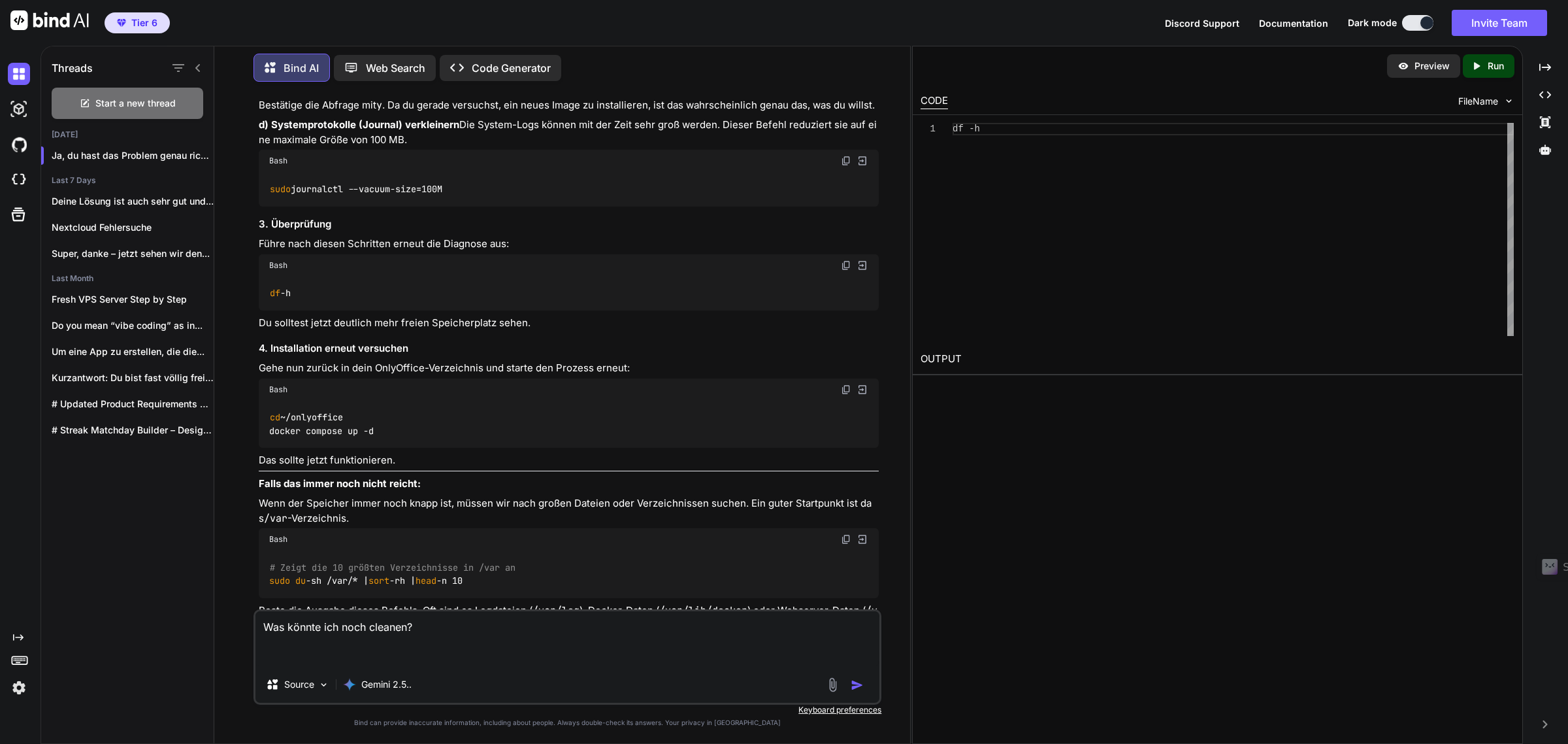
paste textarea "failed to register layer: write /var/www/onlyoffice/documentserver/web-apps/app…"
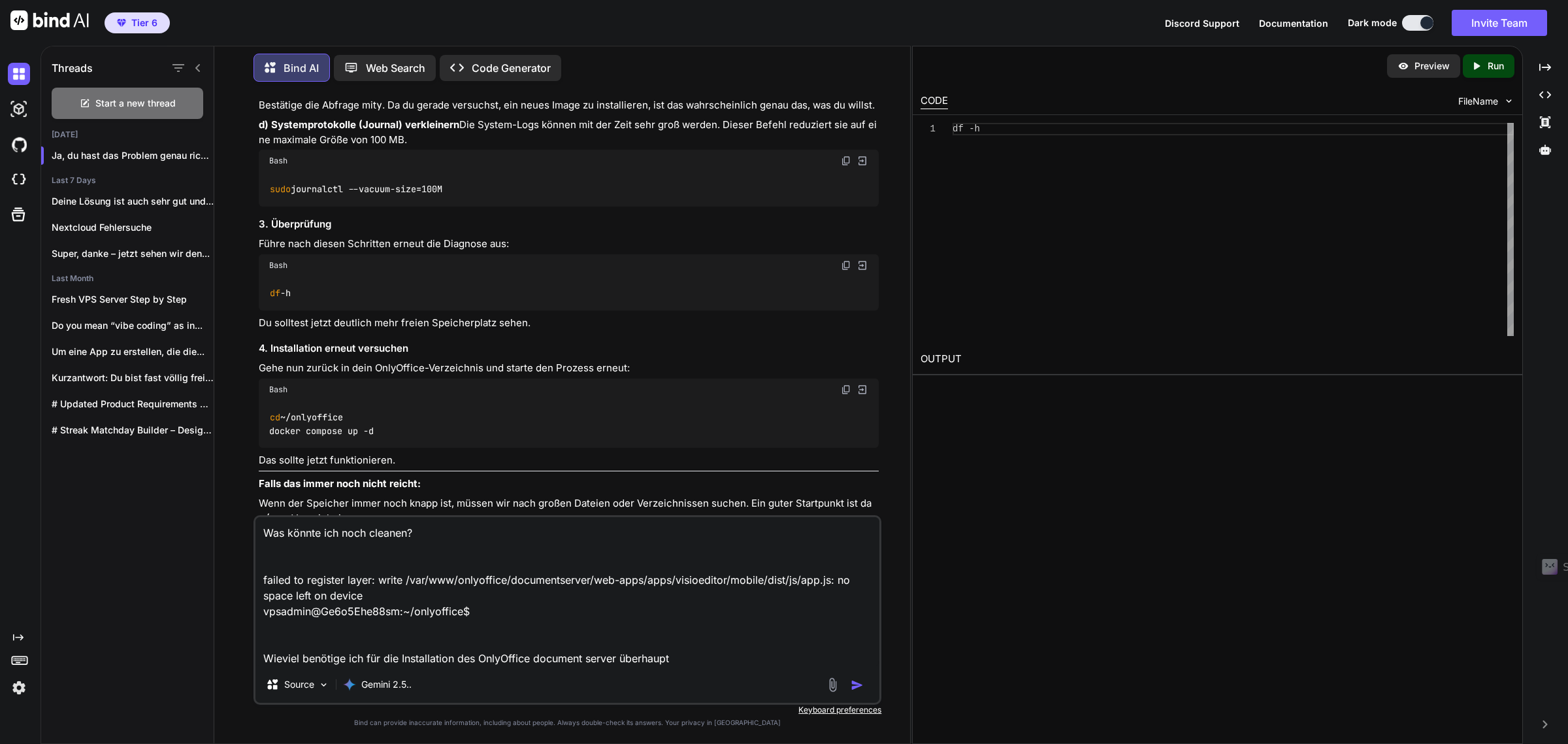
type textarea "Was könnte ich noch cleanen? failed to register layer: write /var/www/onlyoffic…"
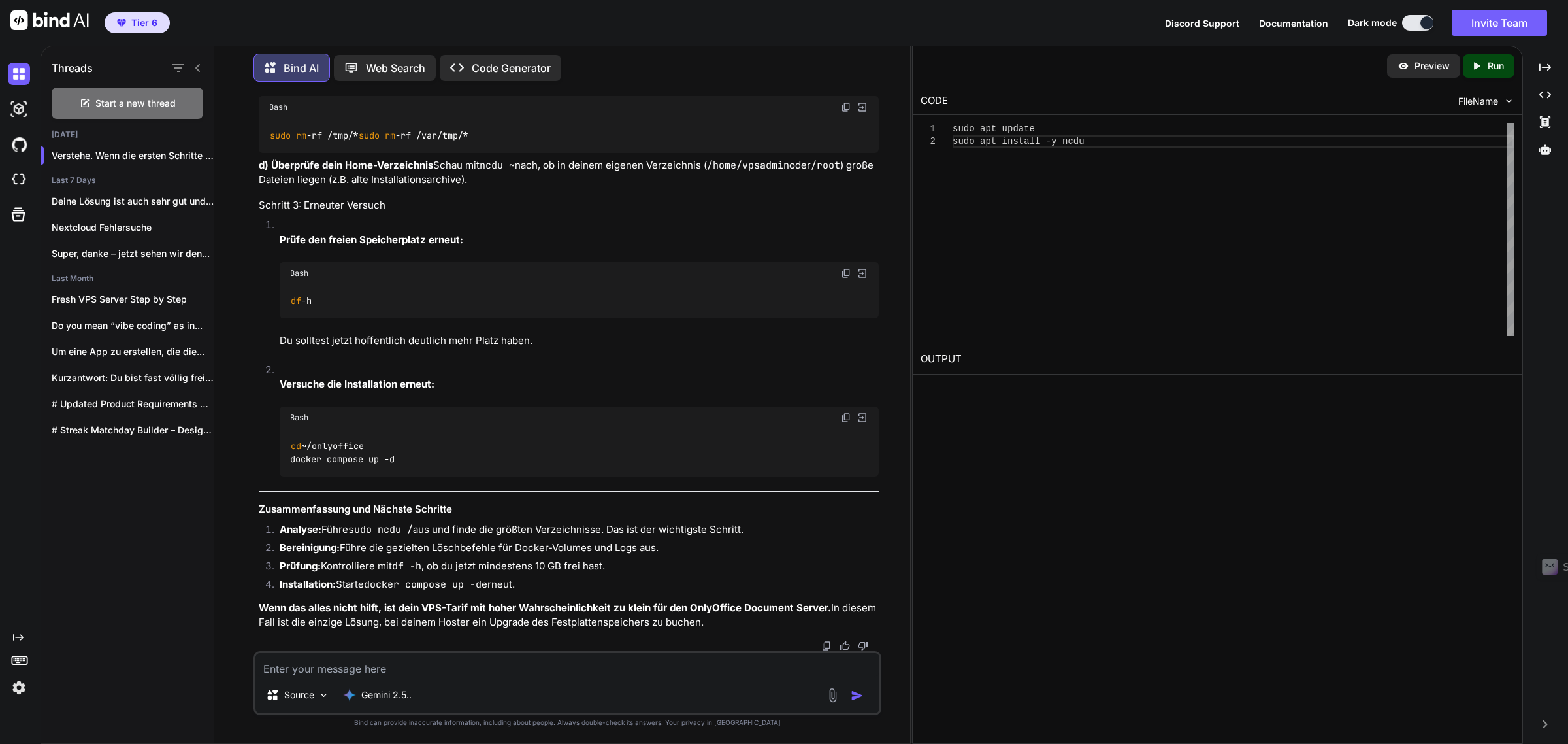
scroll to position [8067, 0]
